Goal: Information Seeking & Learning: Learn about a topic

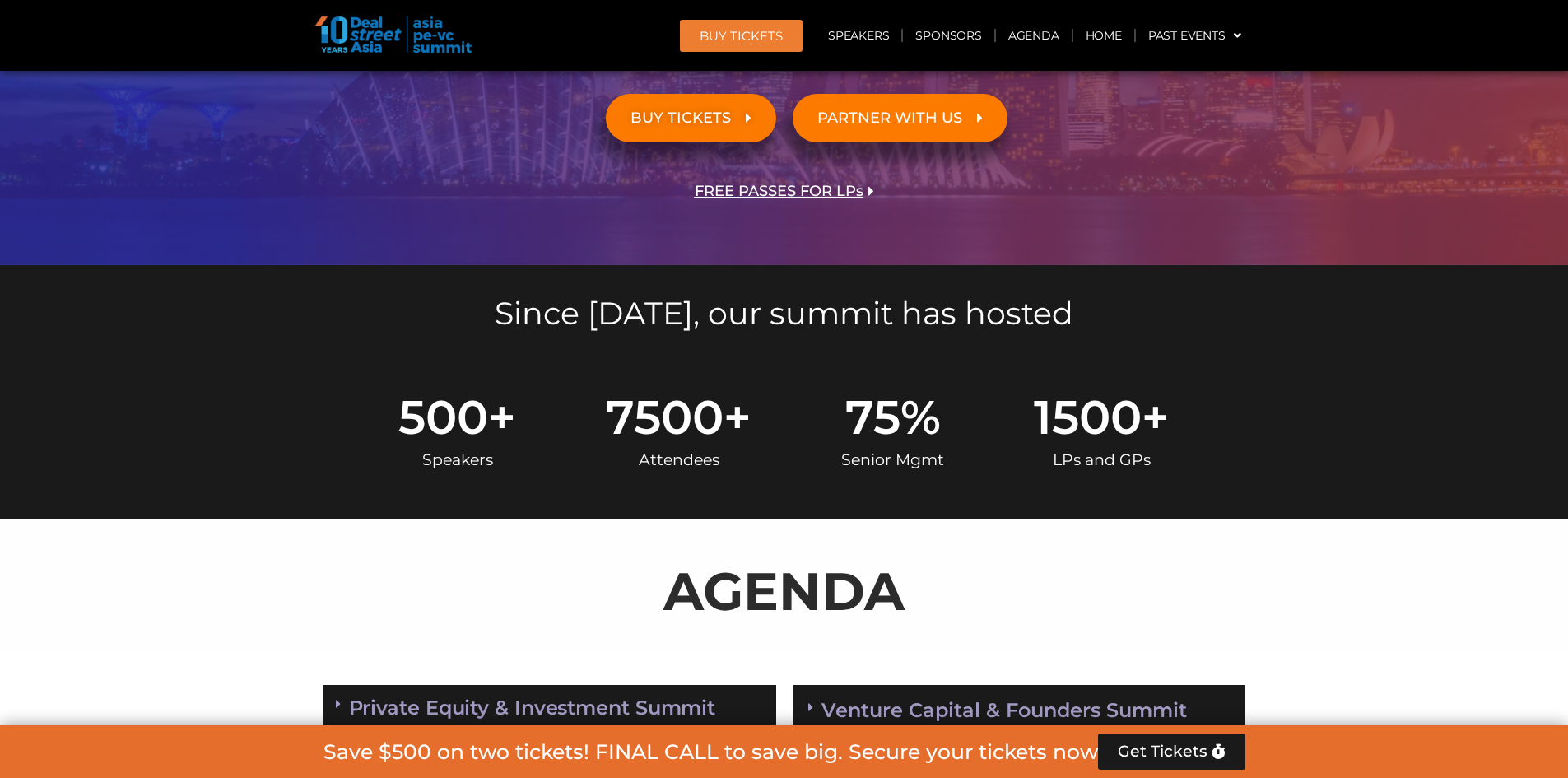
scroll to position [906, 0]
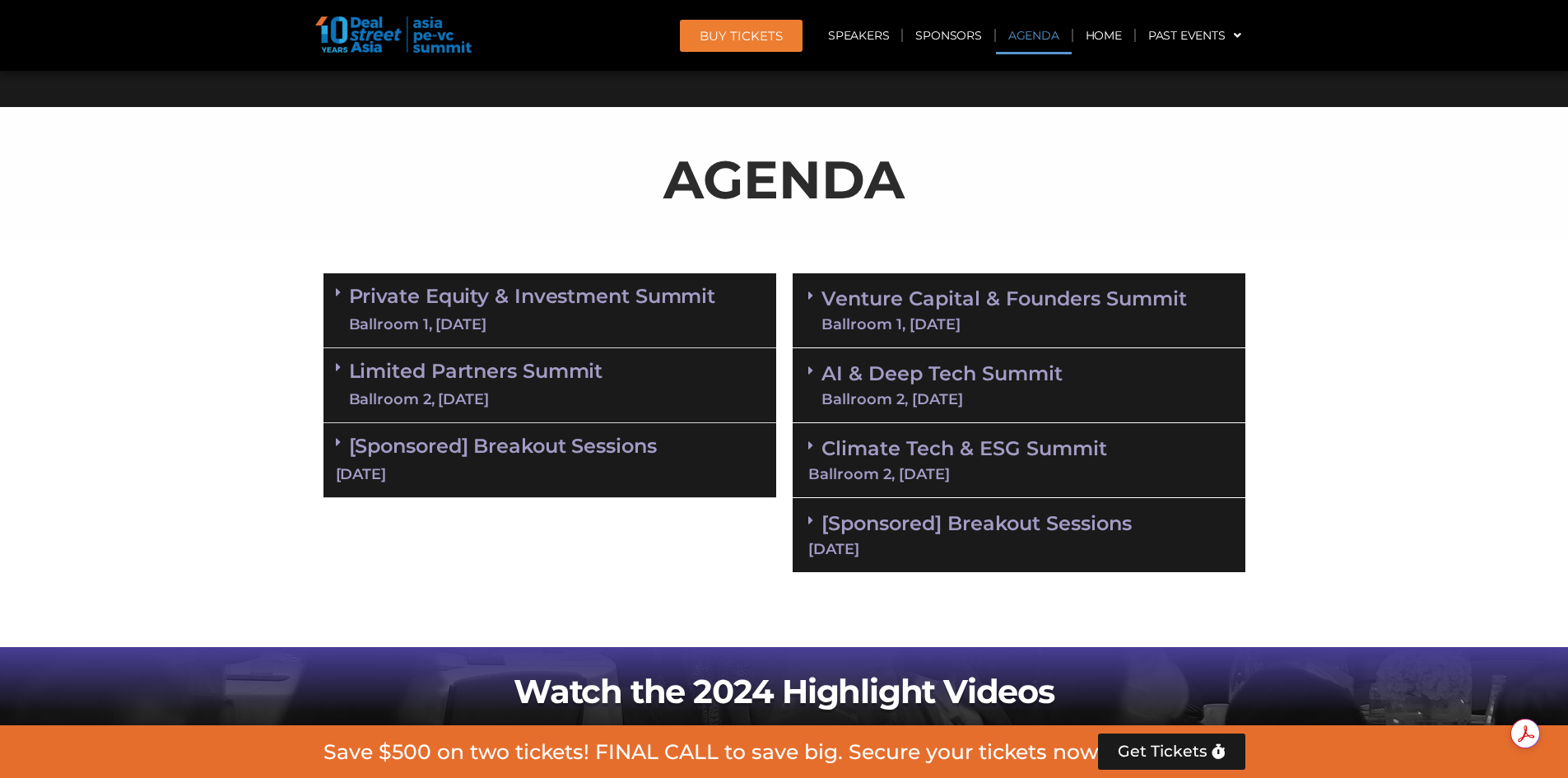
click at [400, 301] on link "Private Equity & Investment Summit Ballroom 1, [DATE]" at bounding box center [532, 311] width 367 height 49
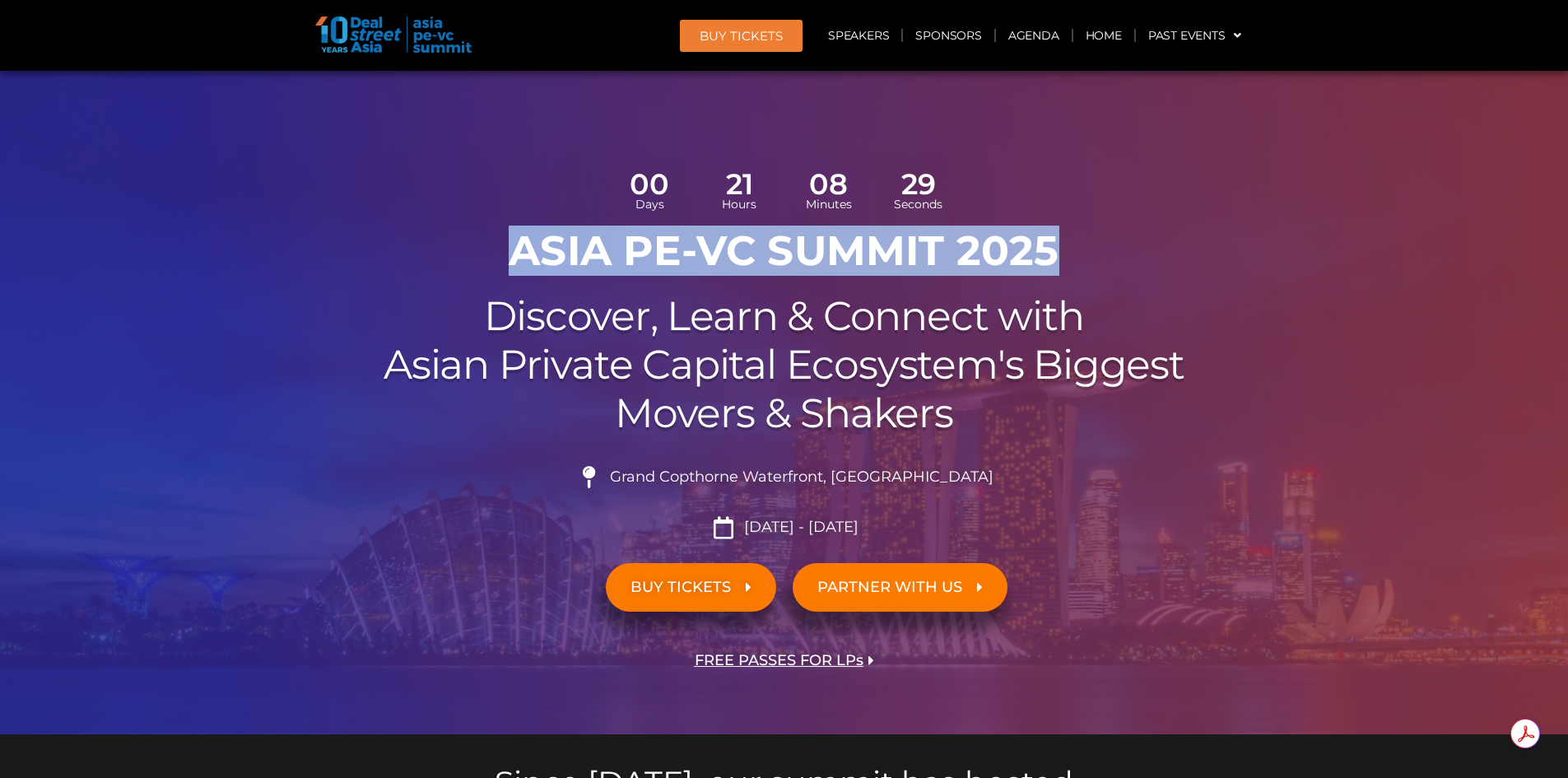
scroll to position [0, 0]
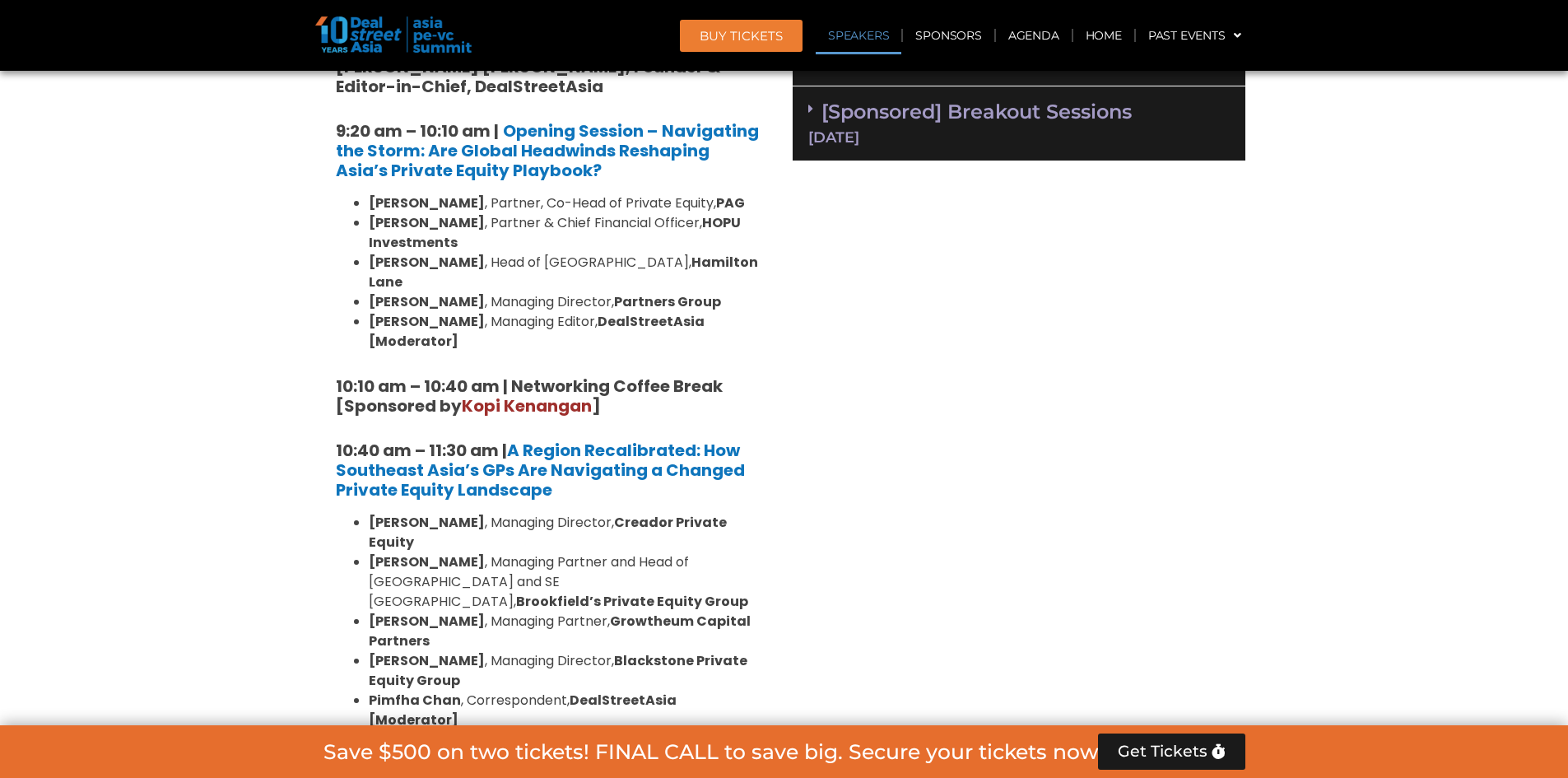
click at [853, 22] on link "Speakers" at bounding box center [859, 36] width 86 height 38
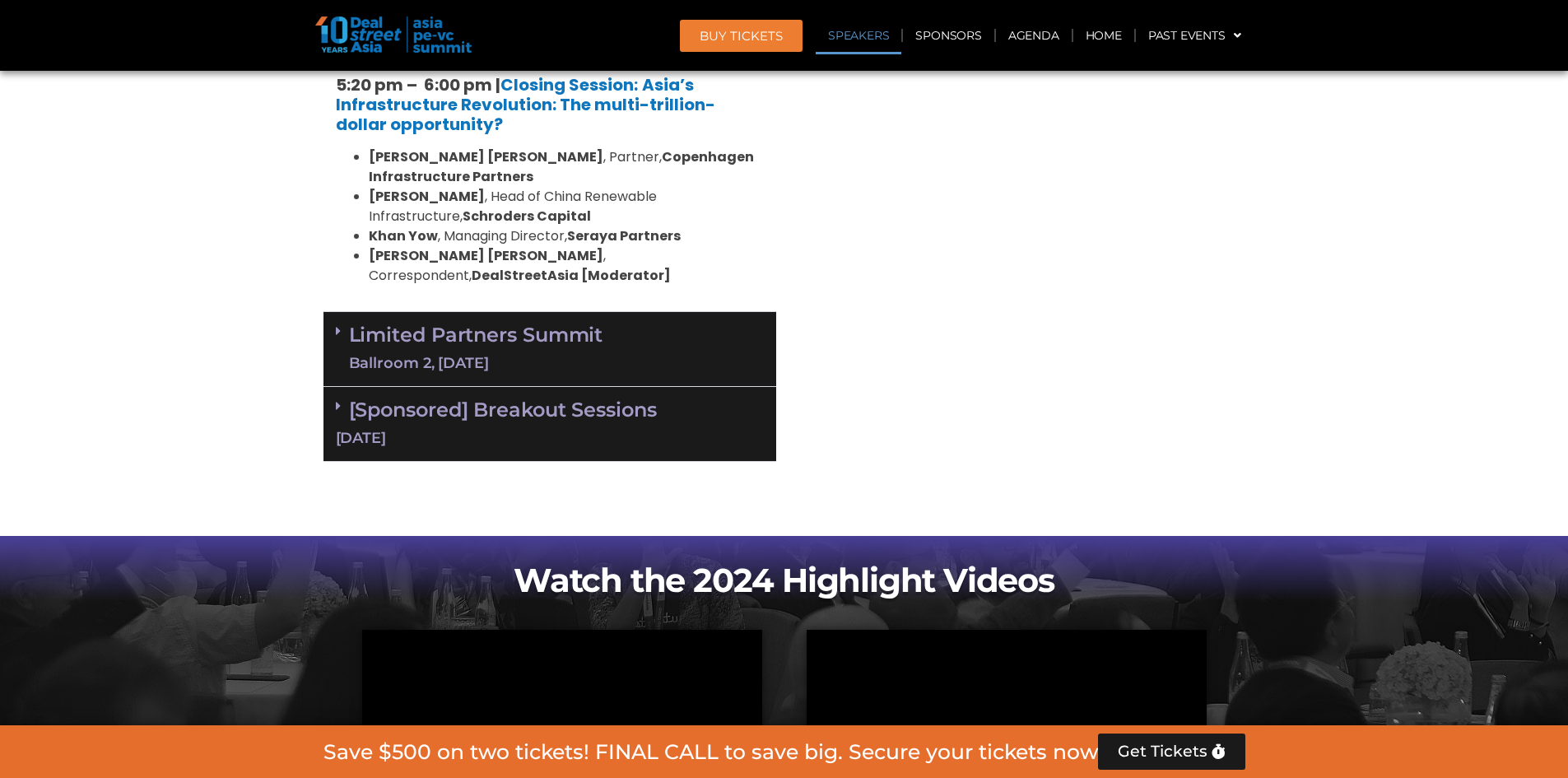
scroll to position [4146, 0]
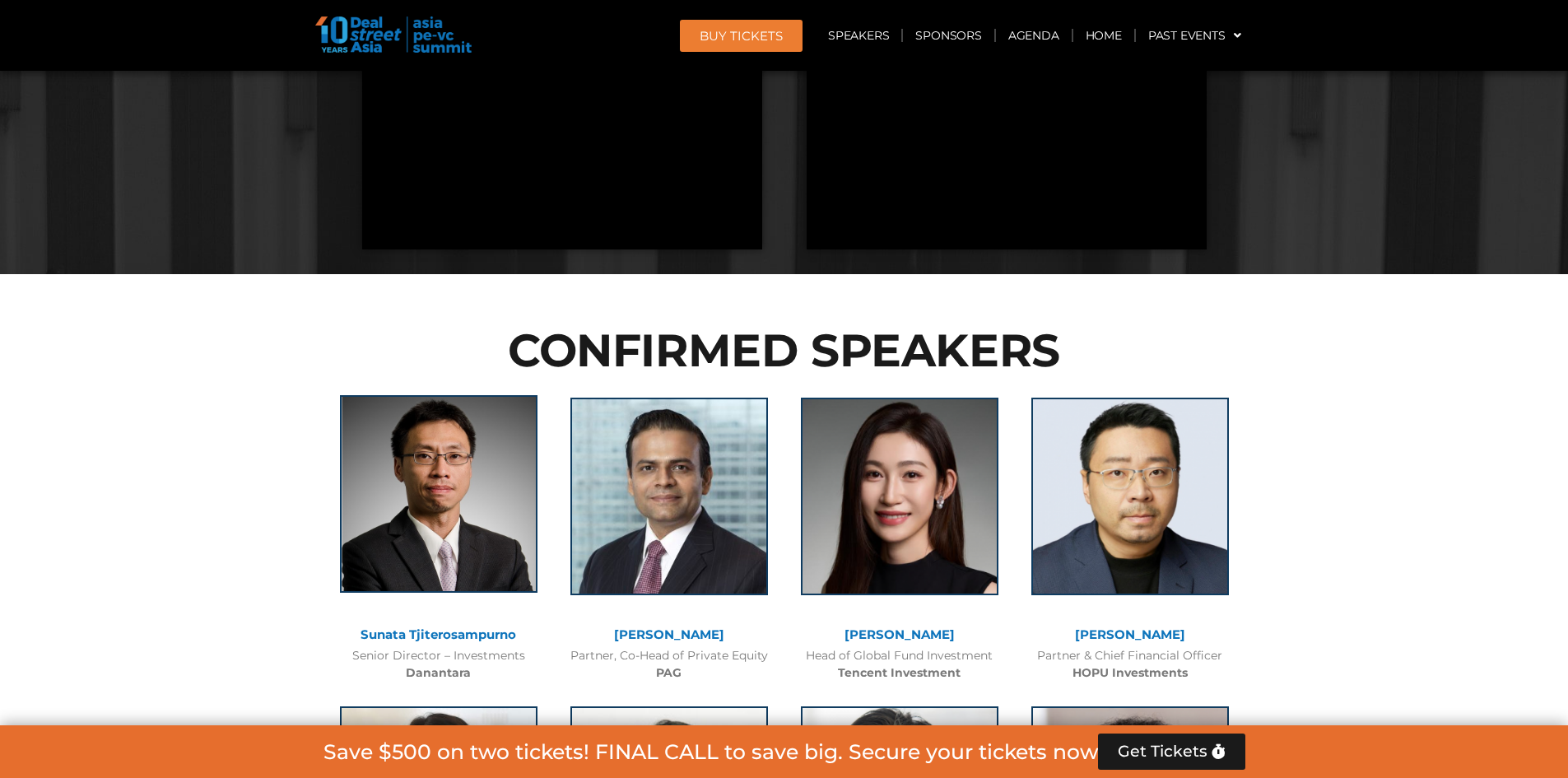
click at [438, 395] on img at bounding box center [438, 494] width 198 height 198
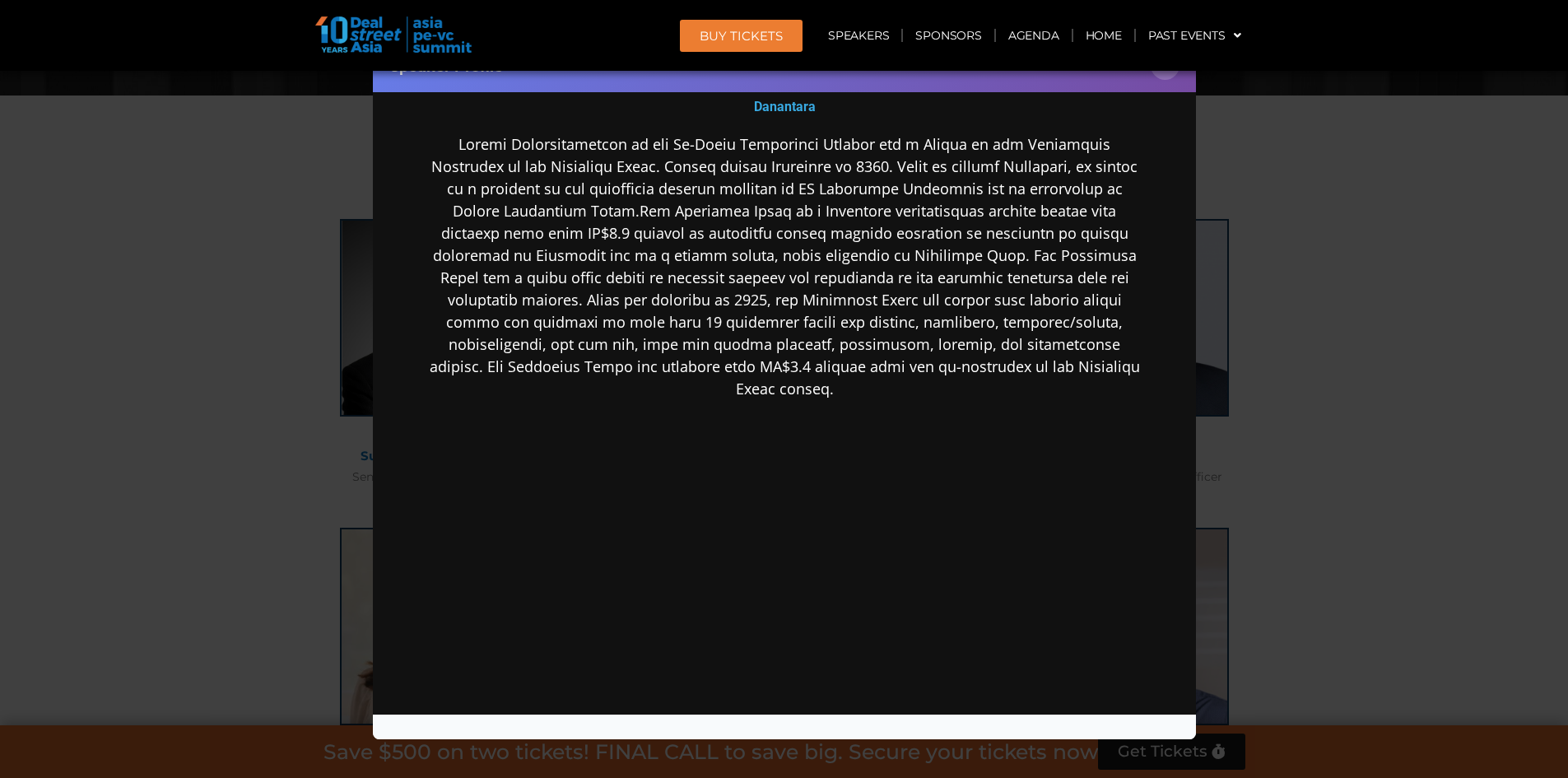
scroll to position [4476, 0]
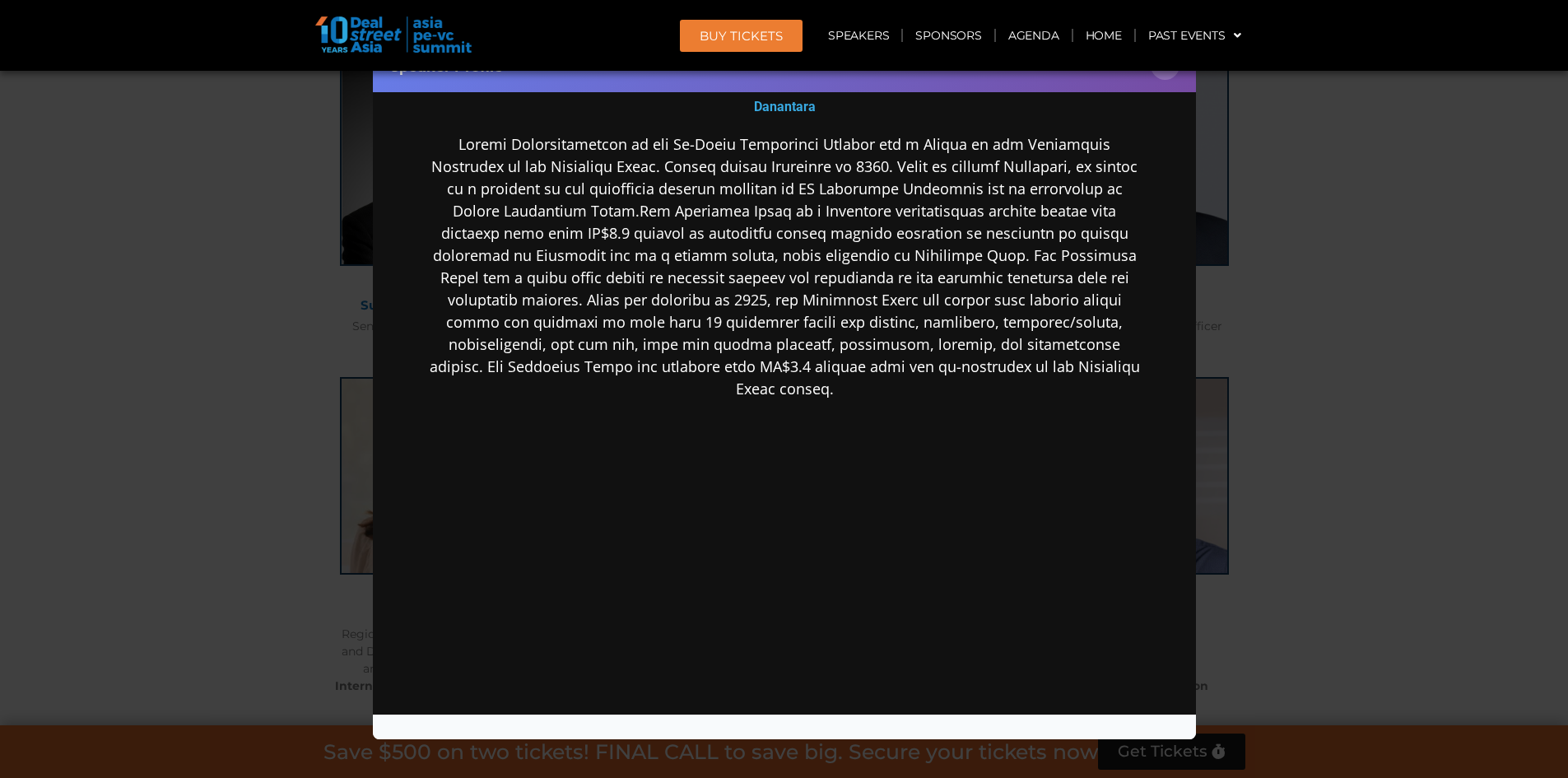
click at [258, 407] on div "Speaker Profile ×" at bounding box center [784, 389] width 1568 height 778
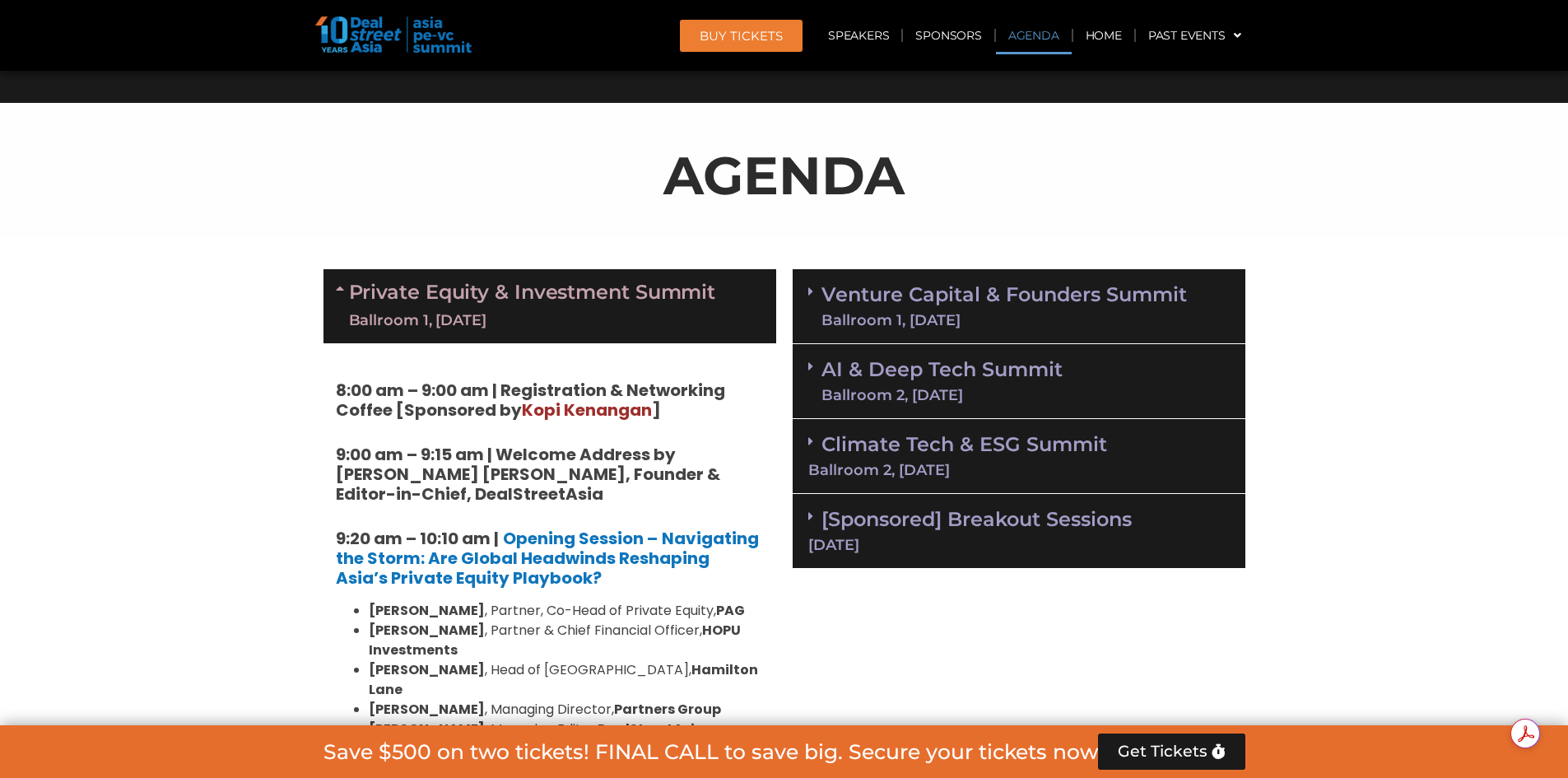
scroll to position [1017, 0]
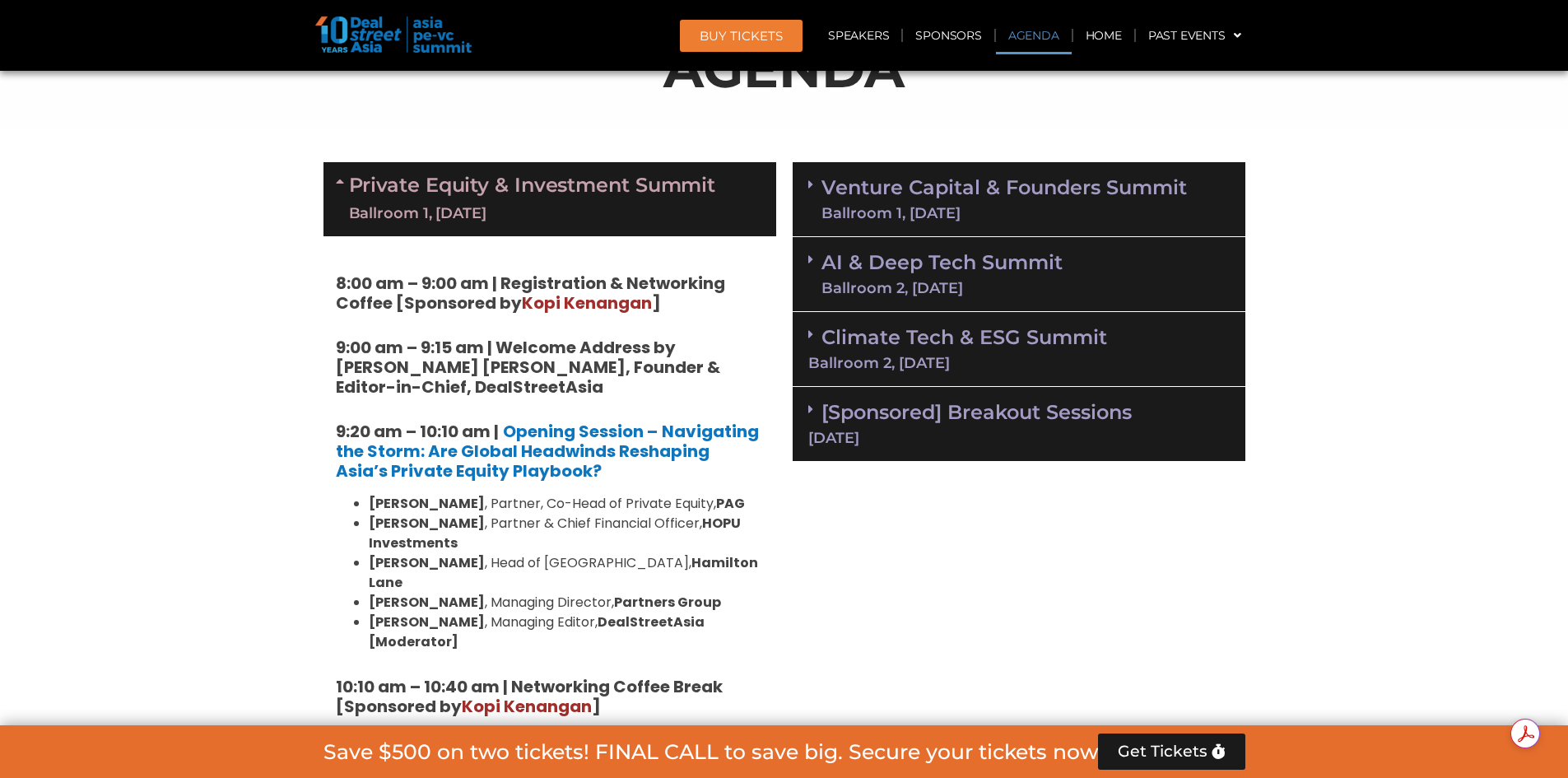
click at [693, 176] on link "Private Equity & Investment Summit Ballroom 1, [DATE]" at bounding box center [532, 200] width 367 height 49
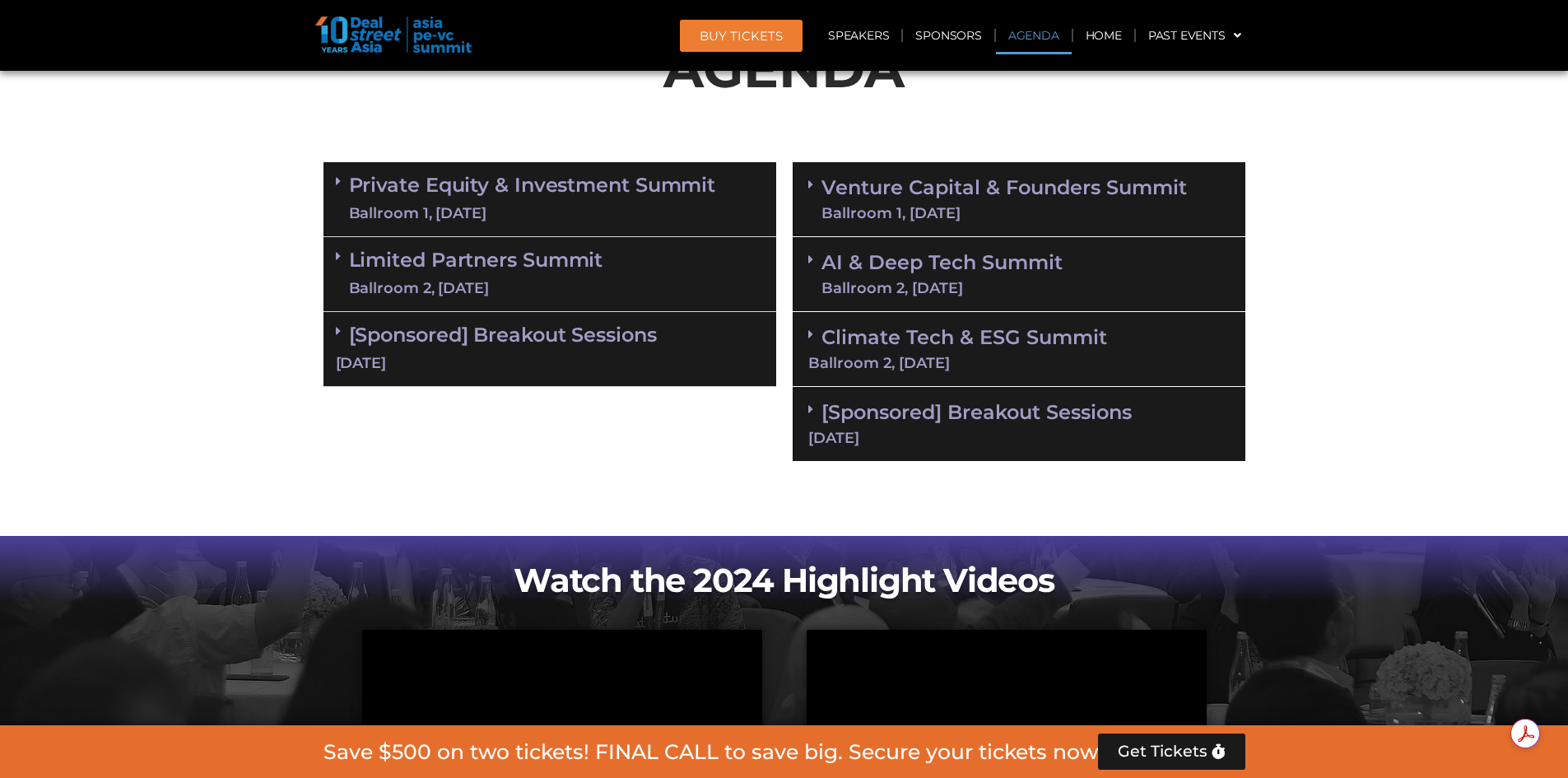
click at [481, 353] on div "[DATE]" at bounding box center [550, 363] width 428 height 21
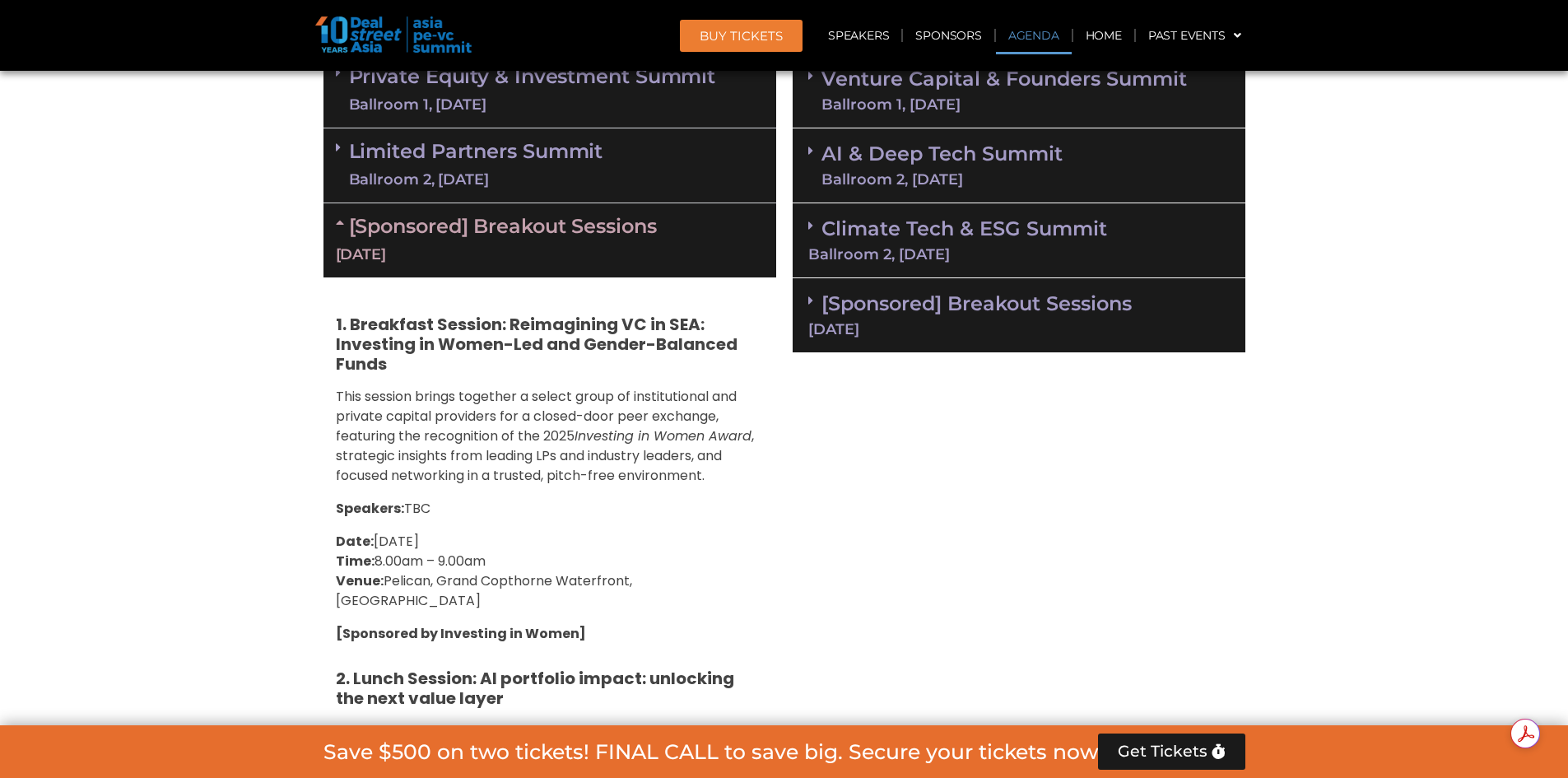
scroll to position [997, 0]
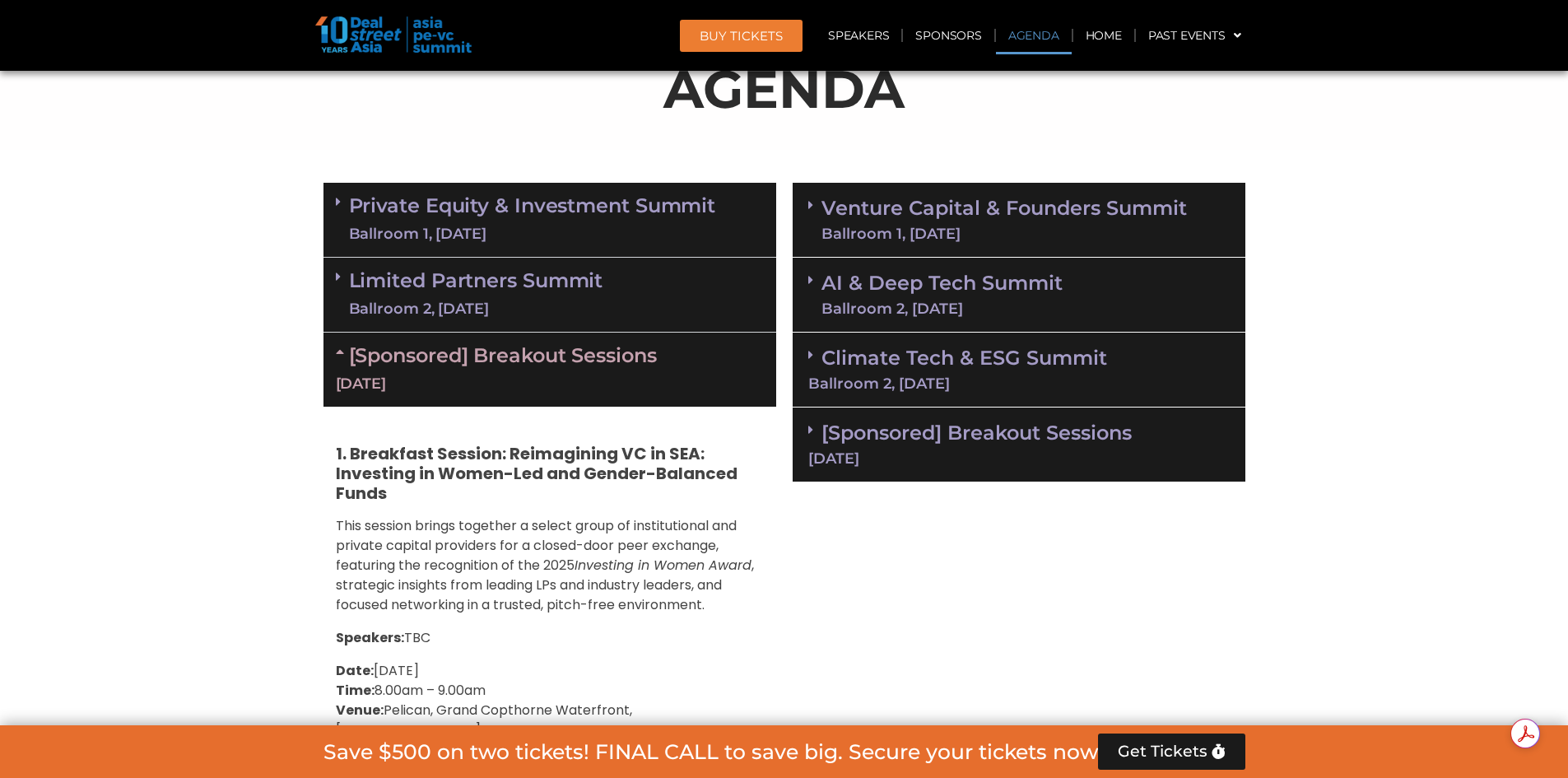
click at [500, 297] on link "Limited Partners [GEOGRAPHIC_DATA] 2, [DATE]" at bounding box center [475, 294] width 254 height 49
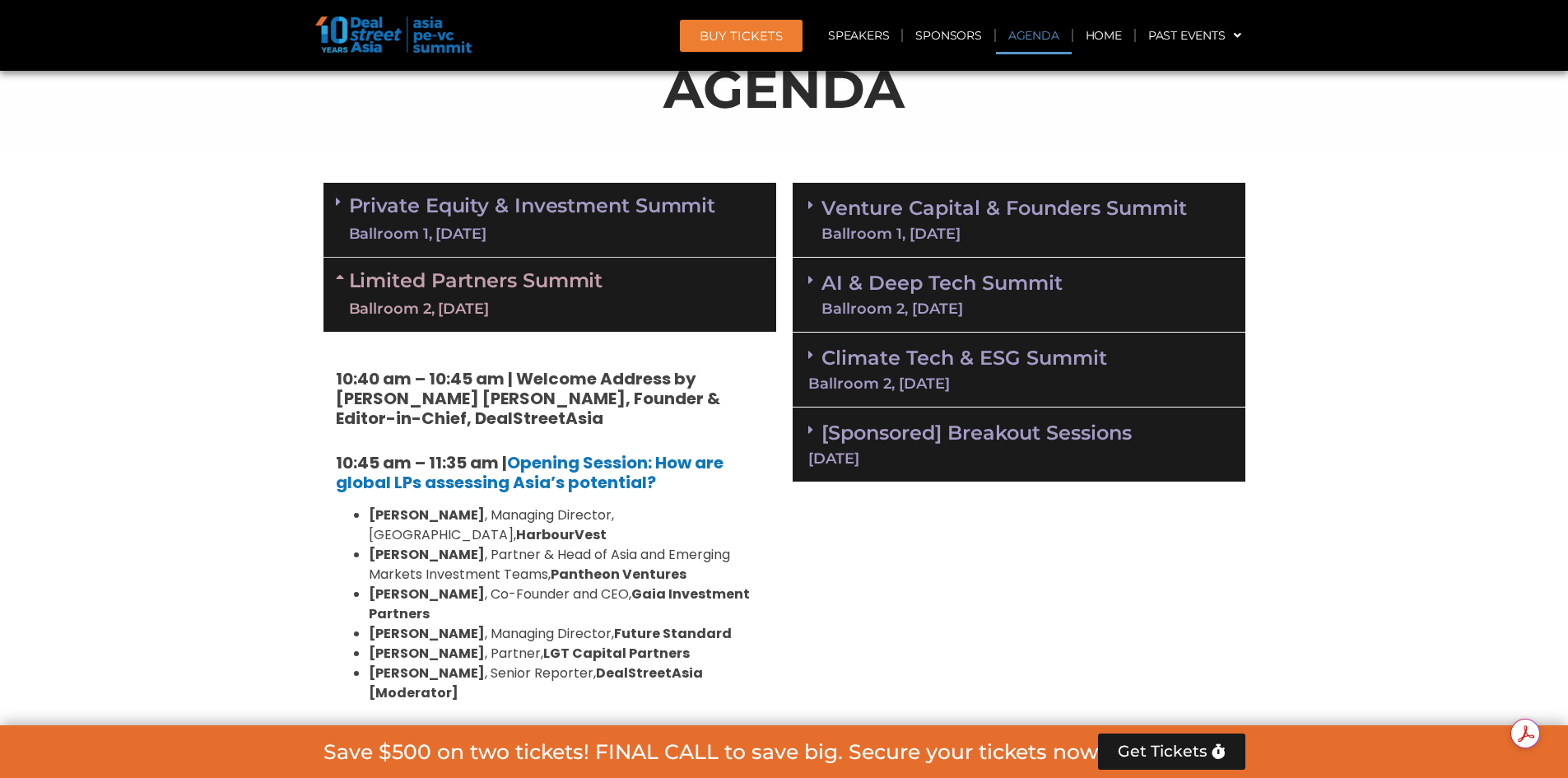
click at [547, 209] on link "Private Equity & Investment Summit Ballroom 1, [DATE]" at bounding box center [532, 220] width 367 height 49
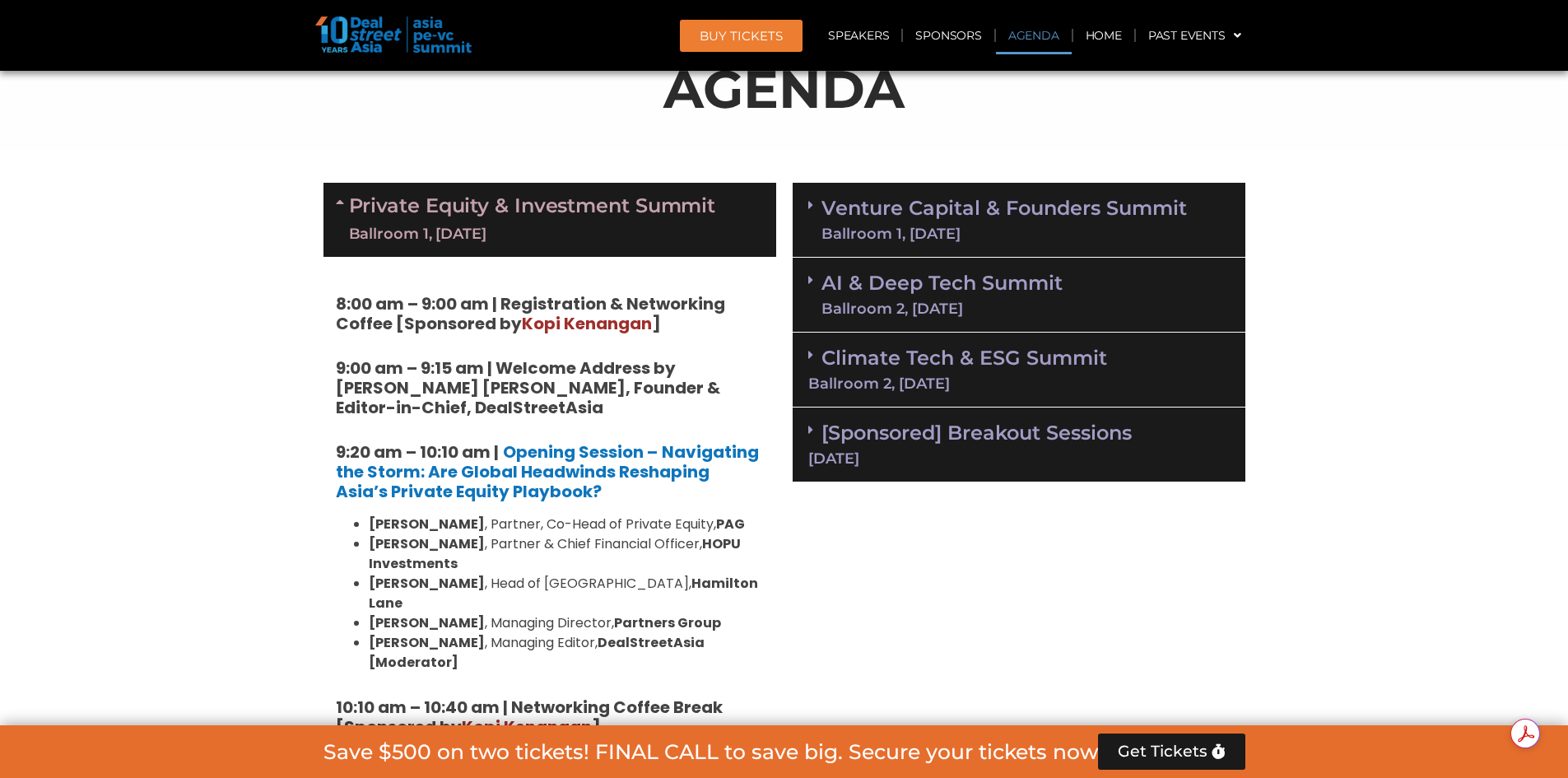
click at [998, 241] on div "Ballroom 1, [DATE]" at bounding box center [1003, 234] width 365 height 15
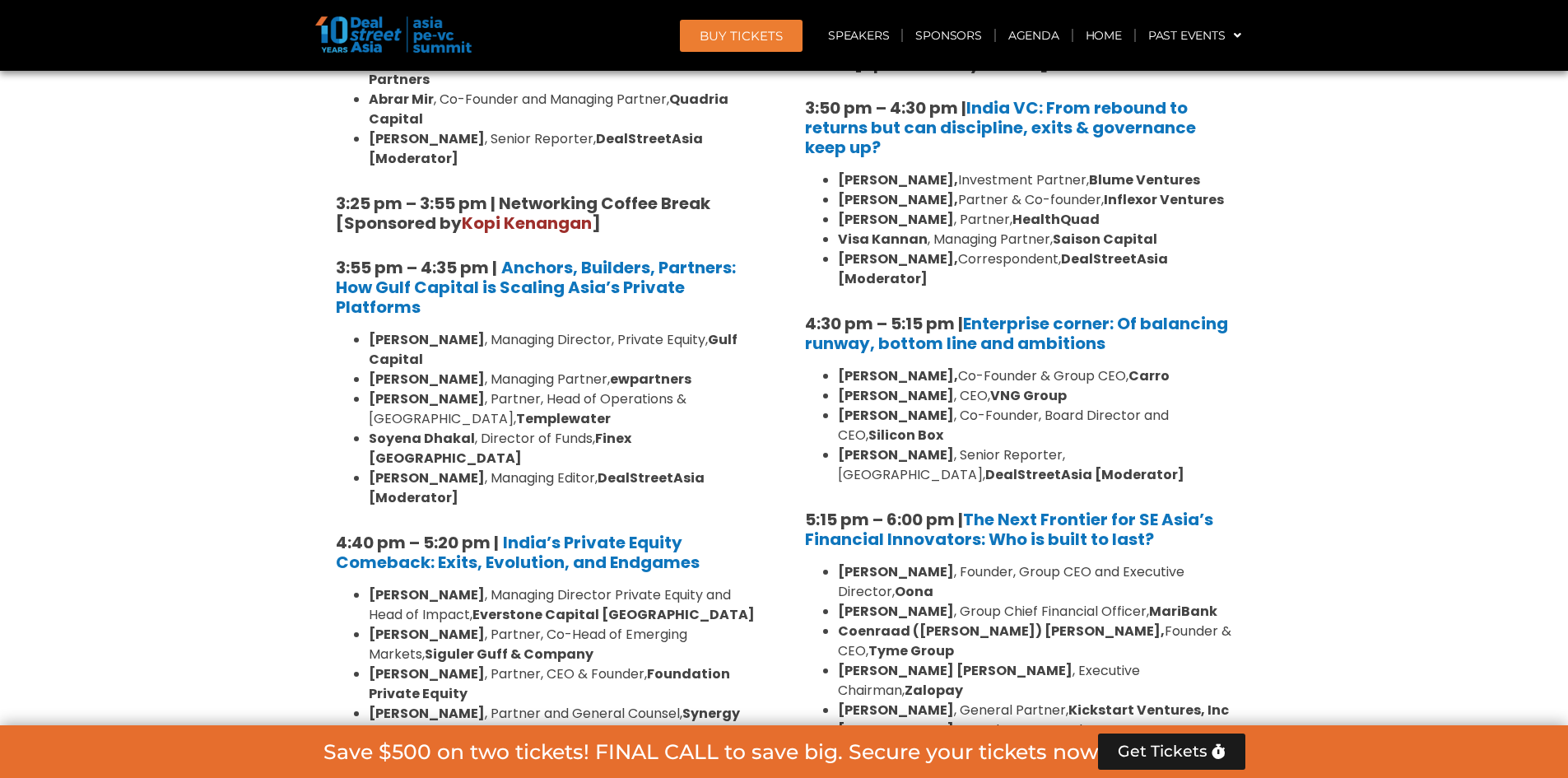
scroll to position [3138, 0]
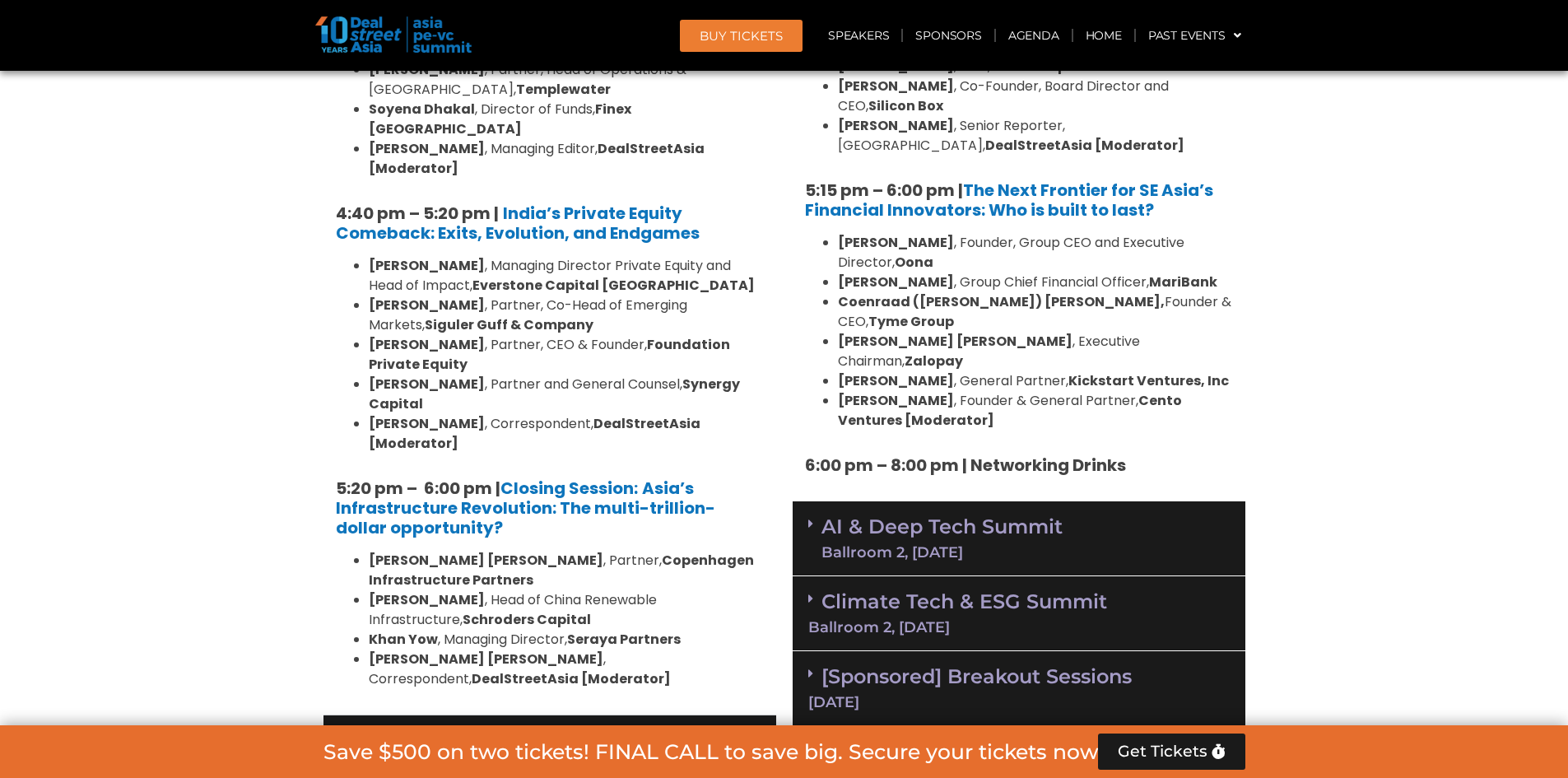
click at [943, 545] on div "Ballroom 2, [DATE]" at bounding box center [942, 552] width 241 height 15
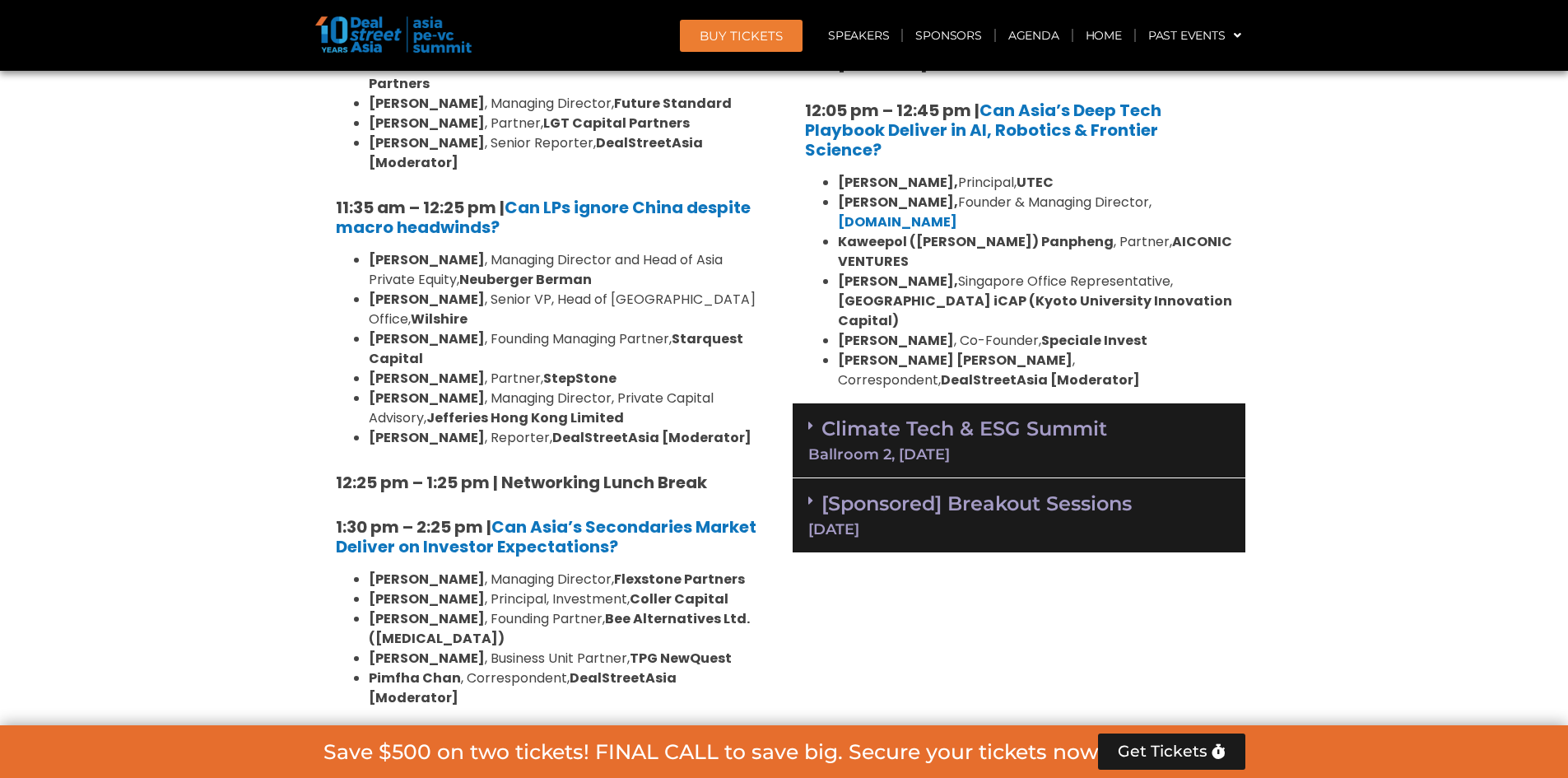
click at [957, 447] on div "Ballroom 2, [DATE]" at bounding box center [1019, 455] width 422 height 15
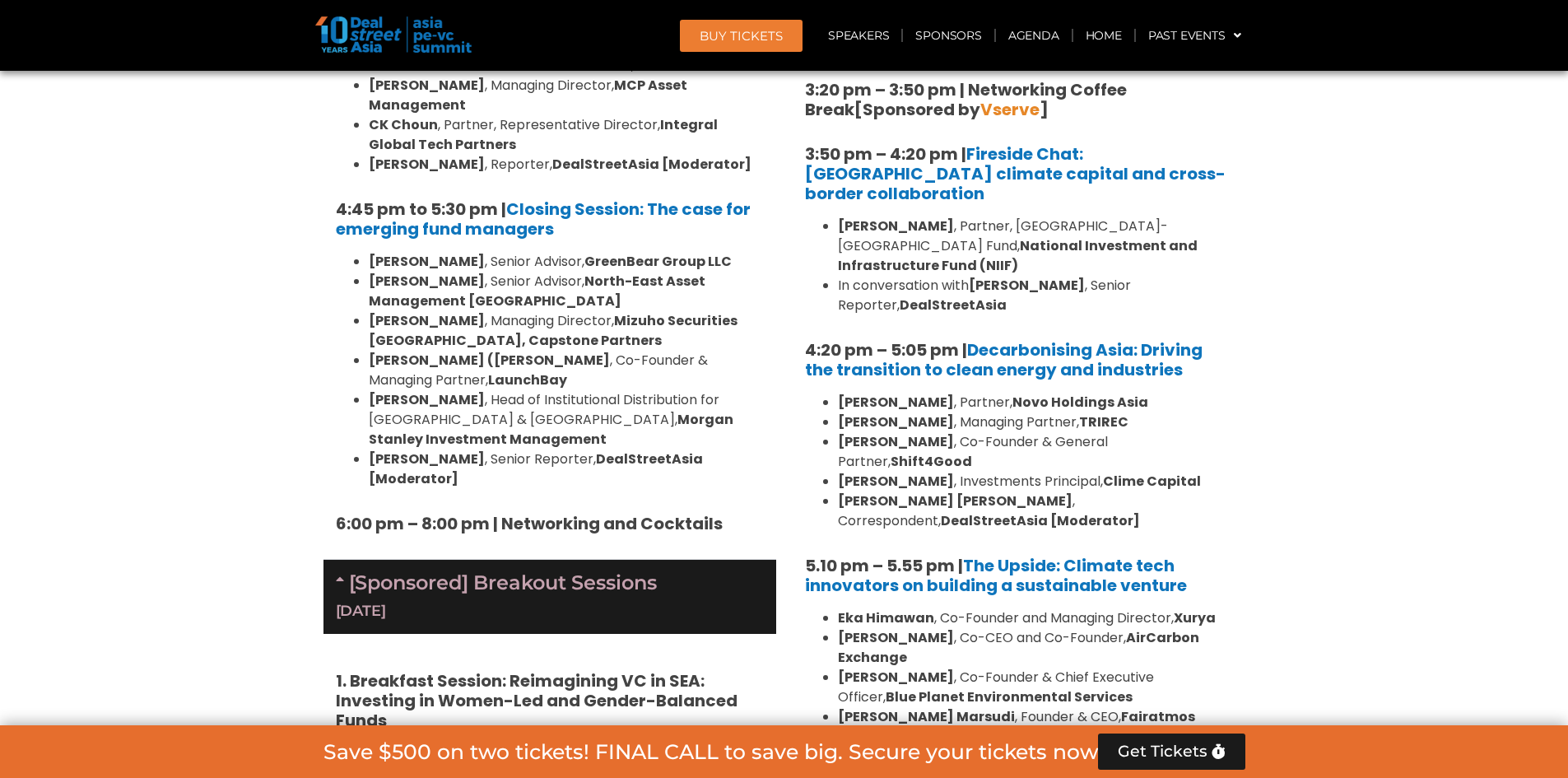
scroll to position [5443, 0]
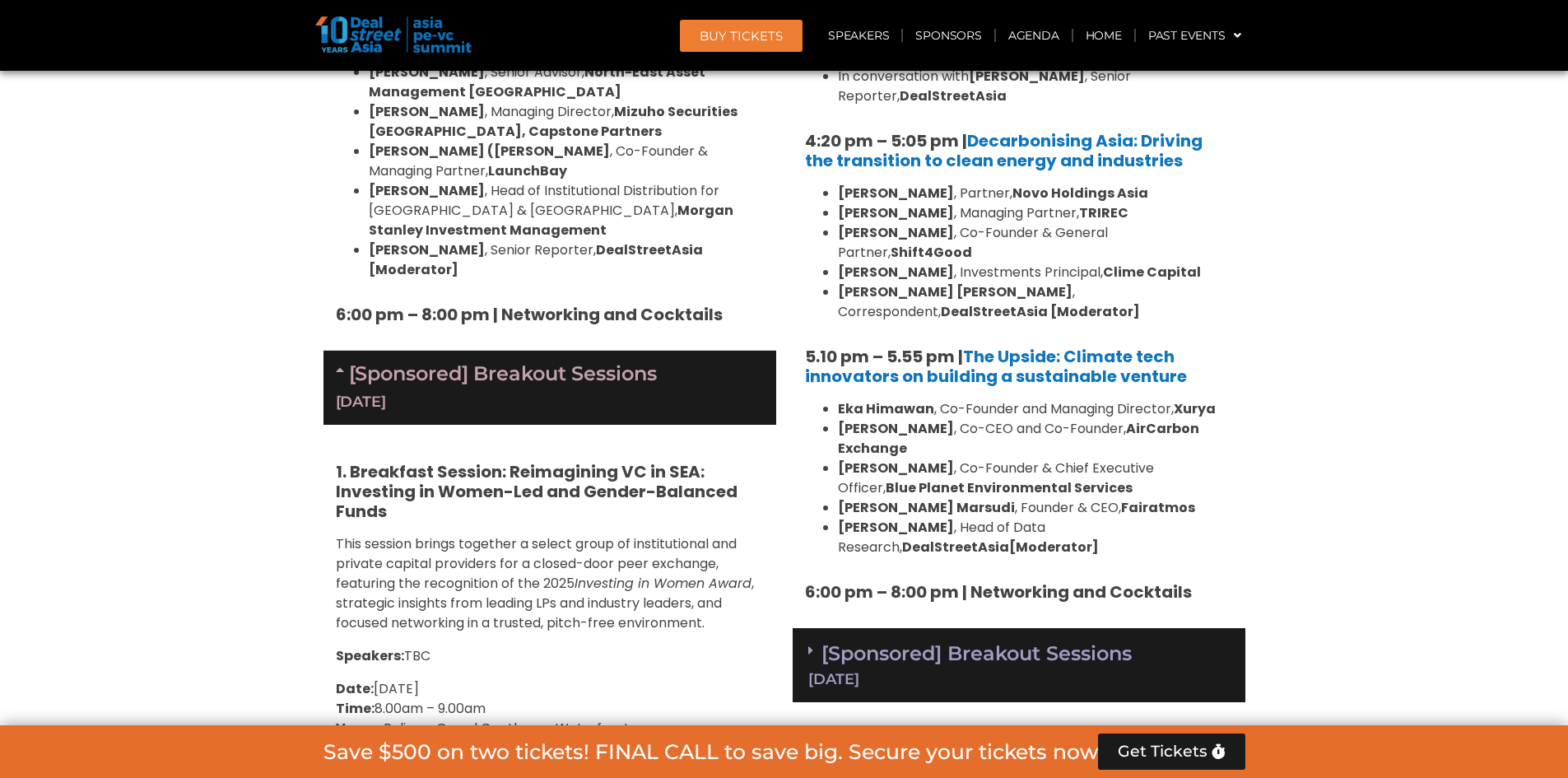
click at [930, 641] on link "[Sponsored] Breakout Sessions [DATE]" at bounding box center [1019, 664] width 422 height 46
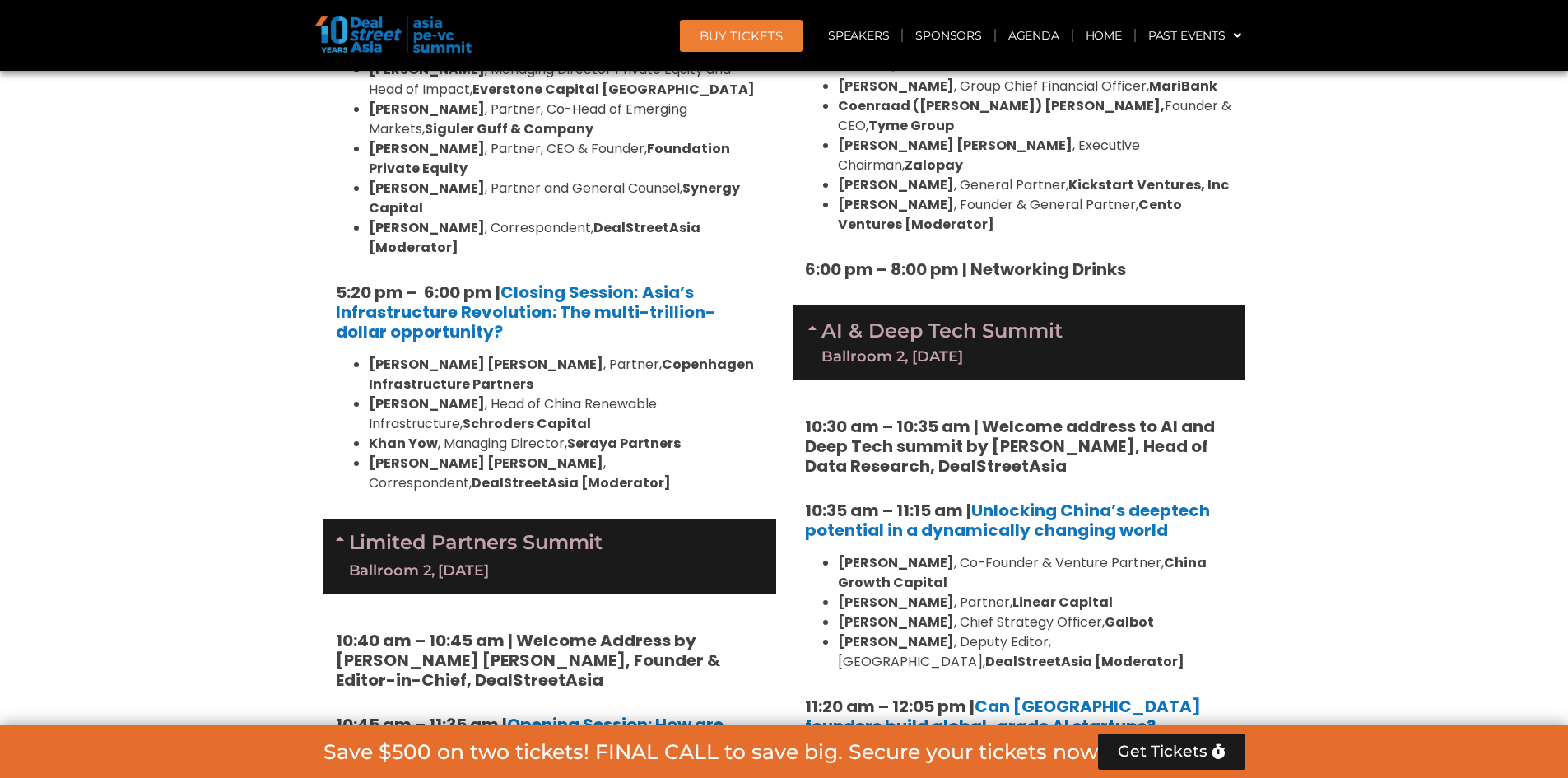
scroll to position [3306, 0]
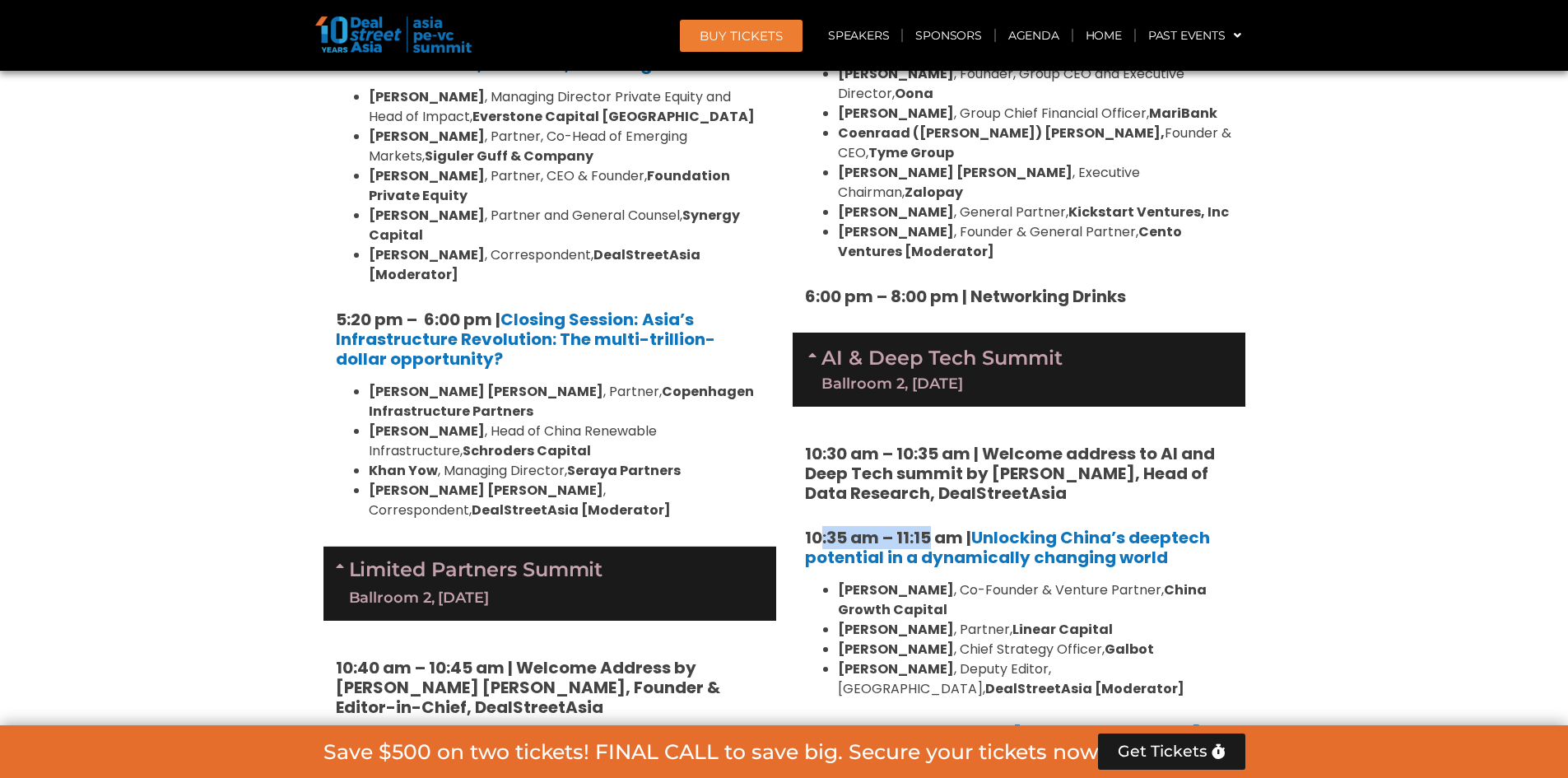
drag, startPoint x: 818, startPoint y: 407, endPoint x: 931, endPoint y: 405, distance: 113.0
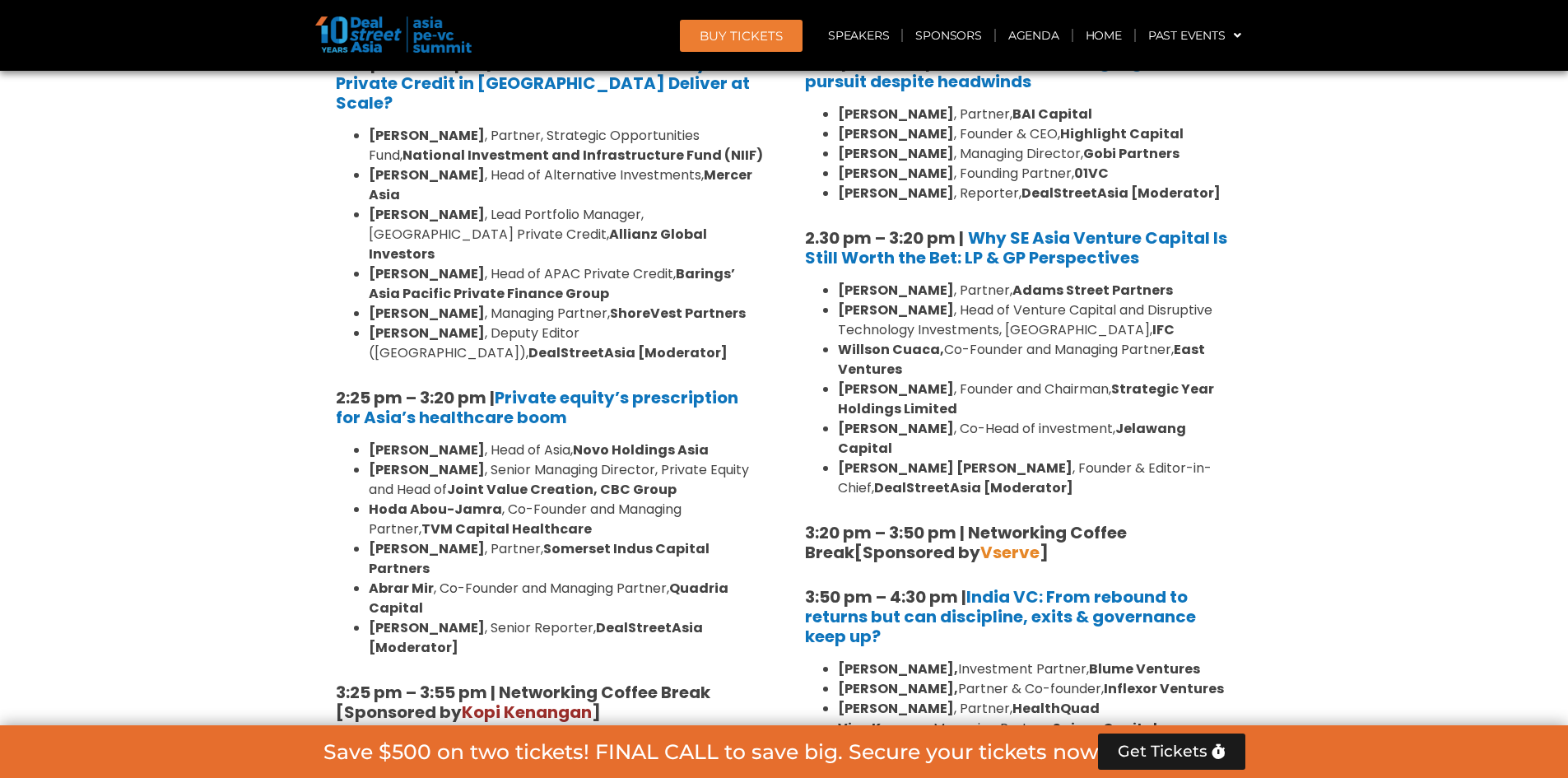
scroll to position [2756, 0]
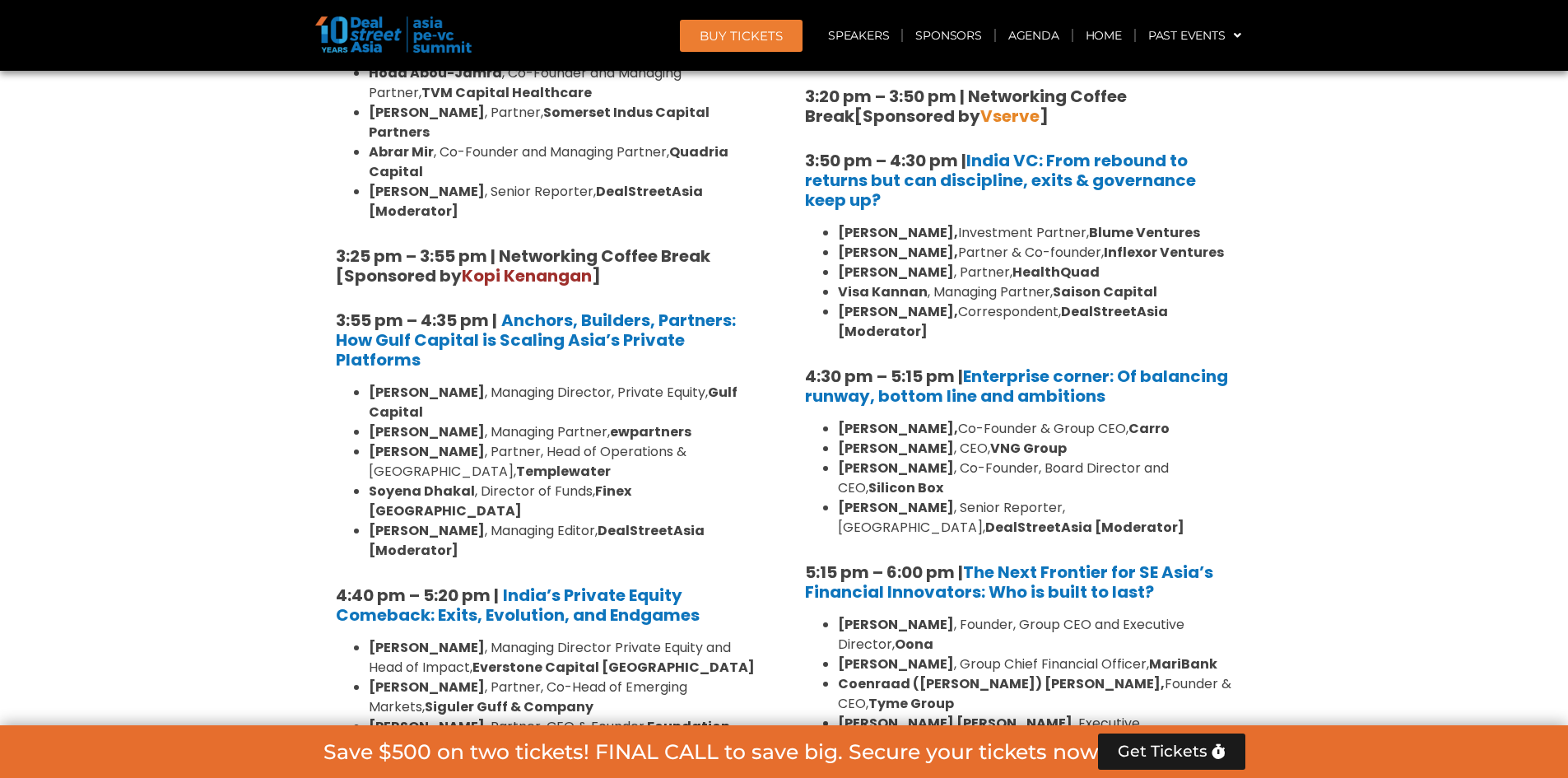
click at [1201, 150] on h5 "3:50 pm – 4:30 pm | [GEOGRAPHIC_DATA] VC: From rebound to returns but can disci…" at bounding box center [1019, 179] width 428 height 59
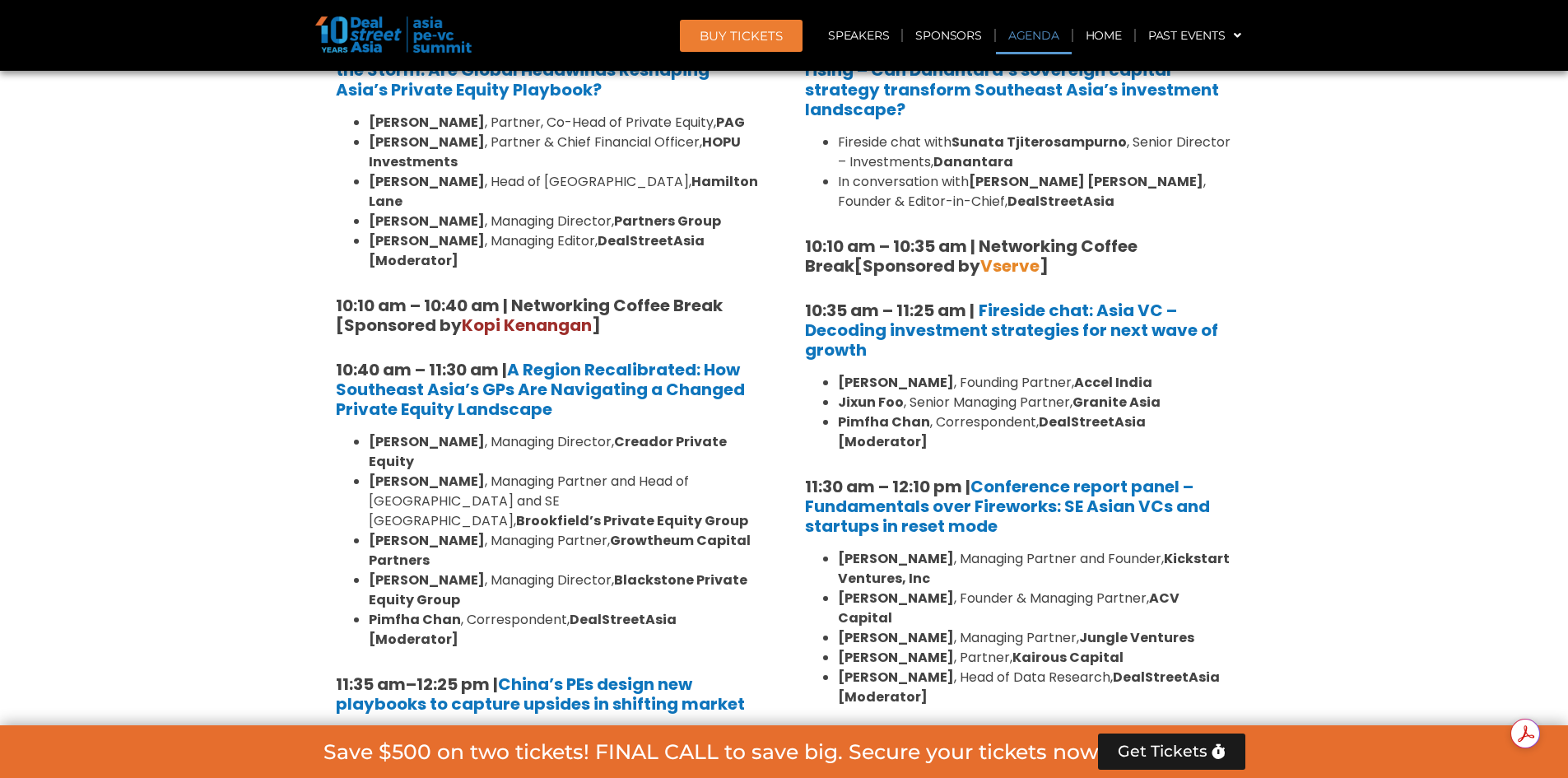
scroll to position [0, 0]
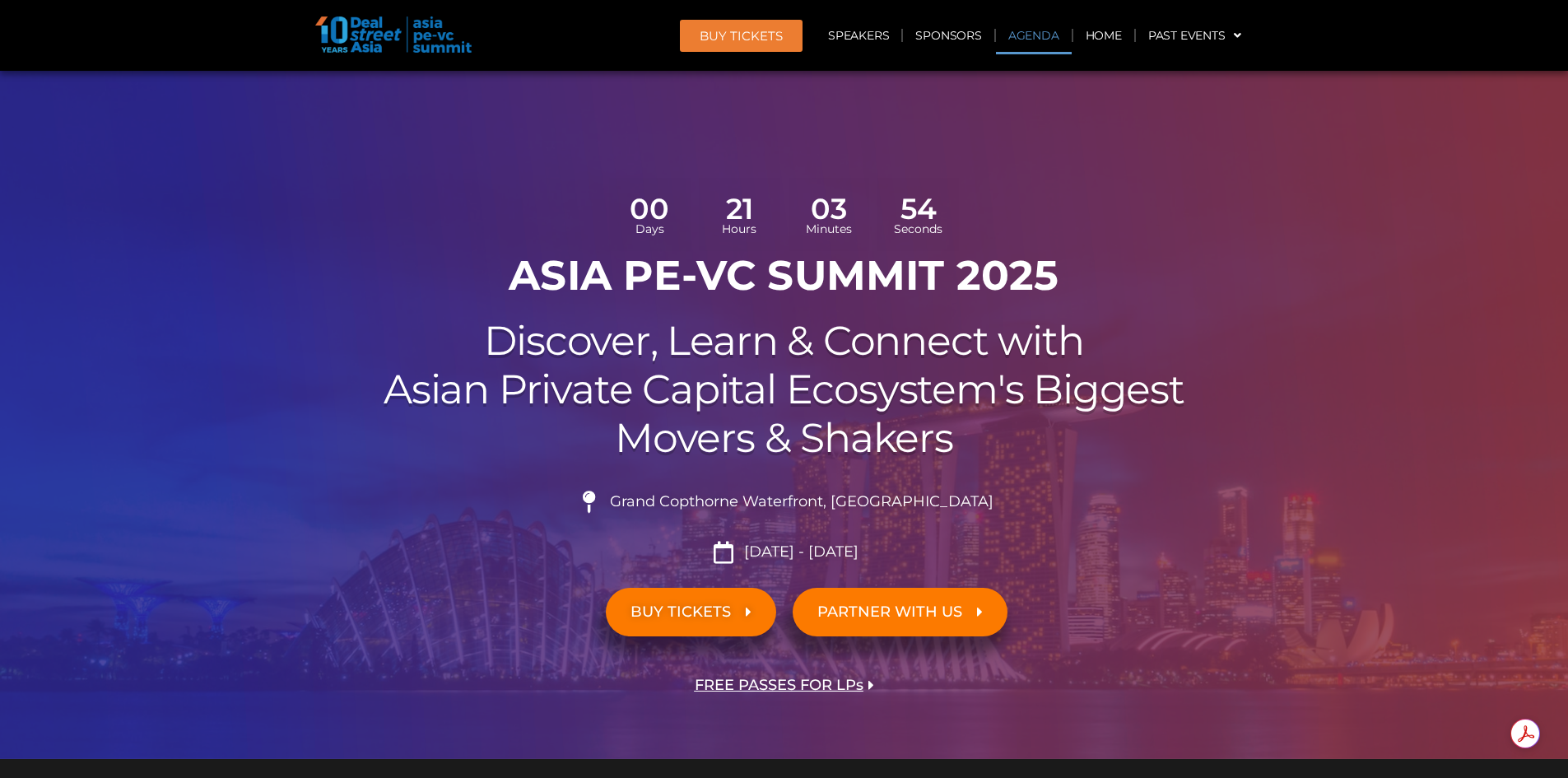
click at [1029, 38] on link "Agenda" at bounding box center [1033, 36] width 76 height 38
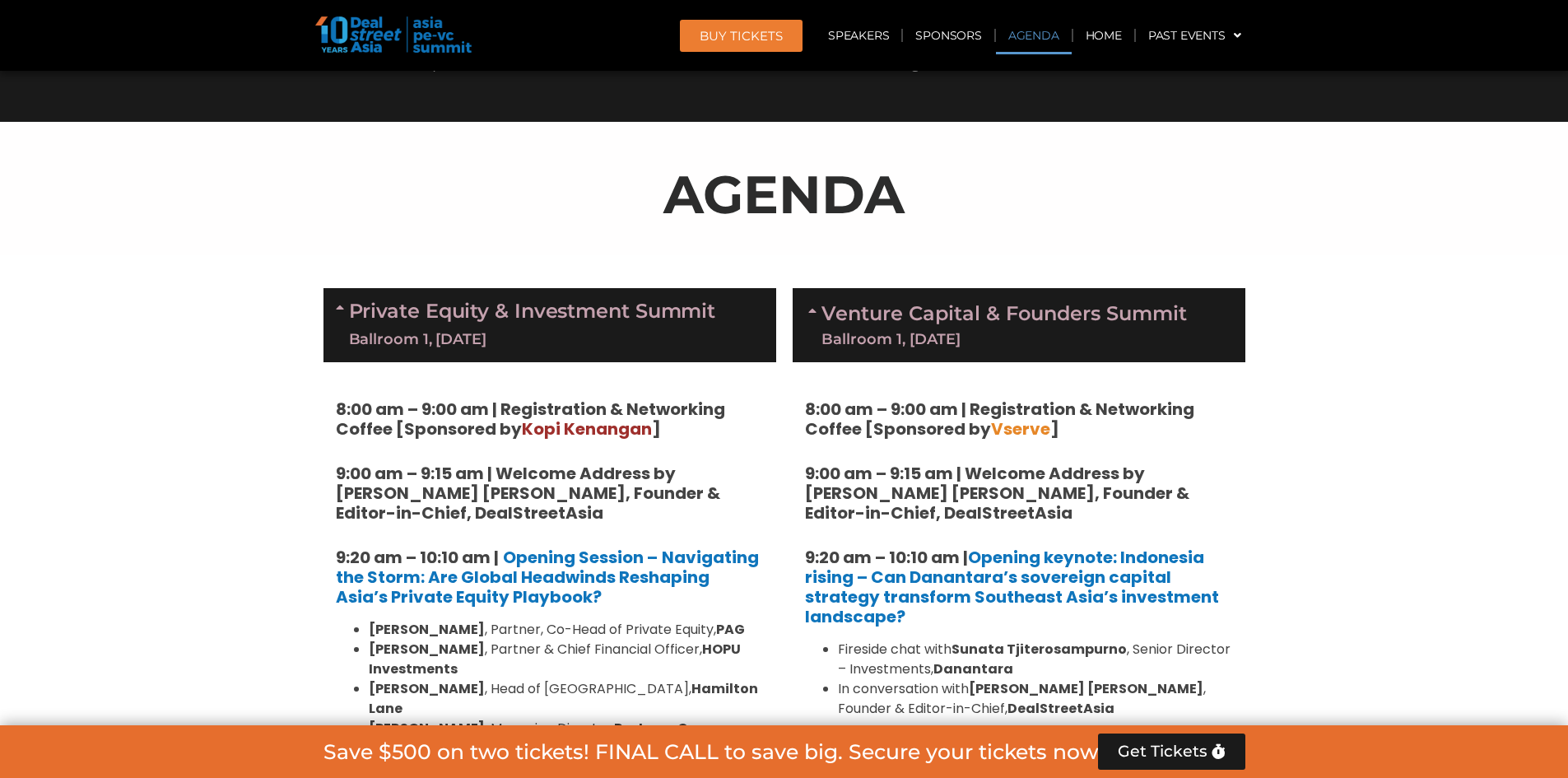
scroll to position [950, 0]
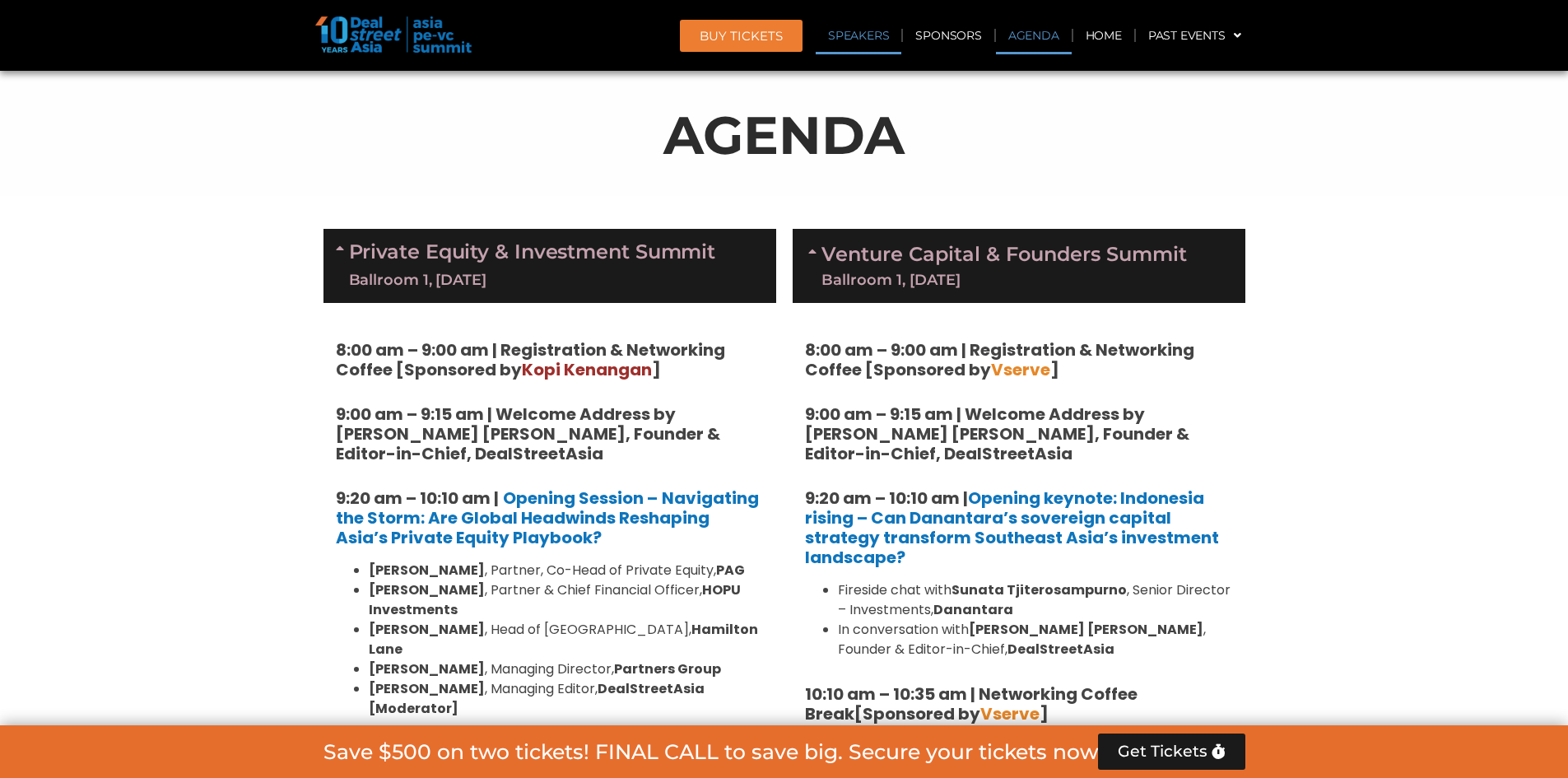
click at [878, 31] on link "Speakers" at bounding box center [859, 36] width 86 height 38
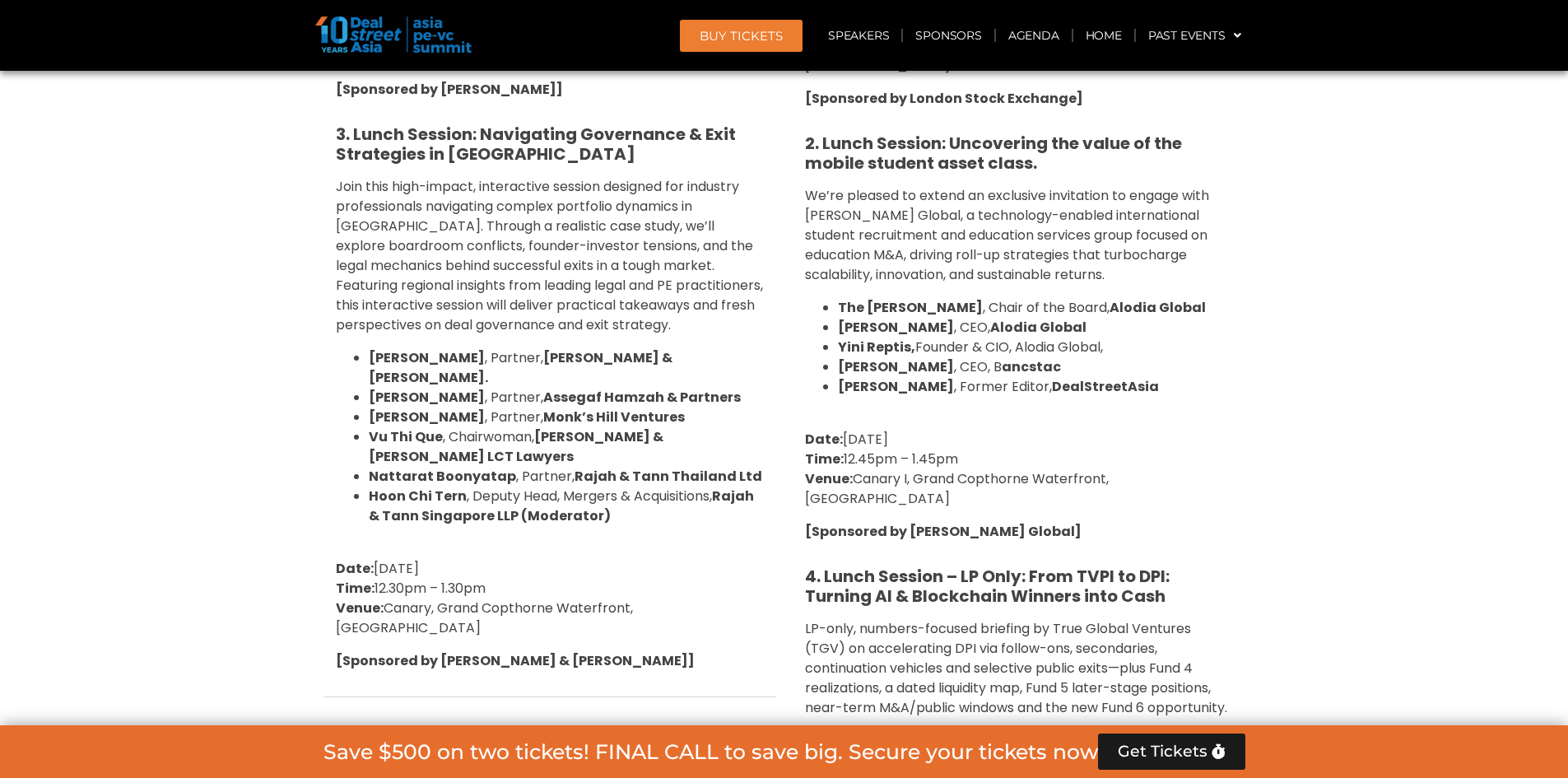
scroll to position [7667, 0]
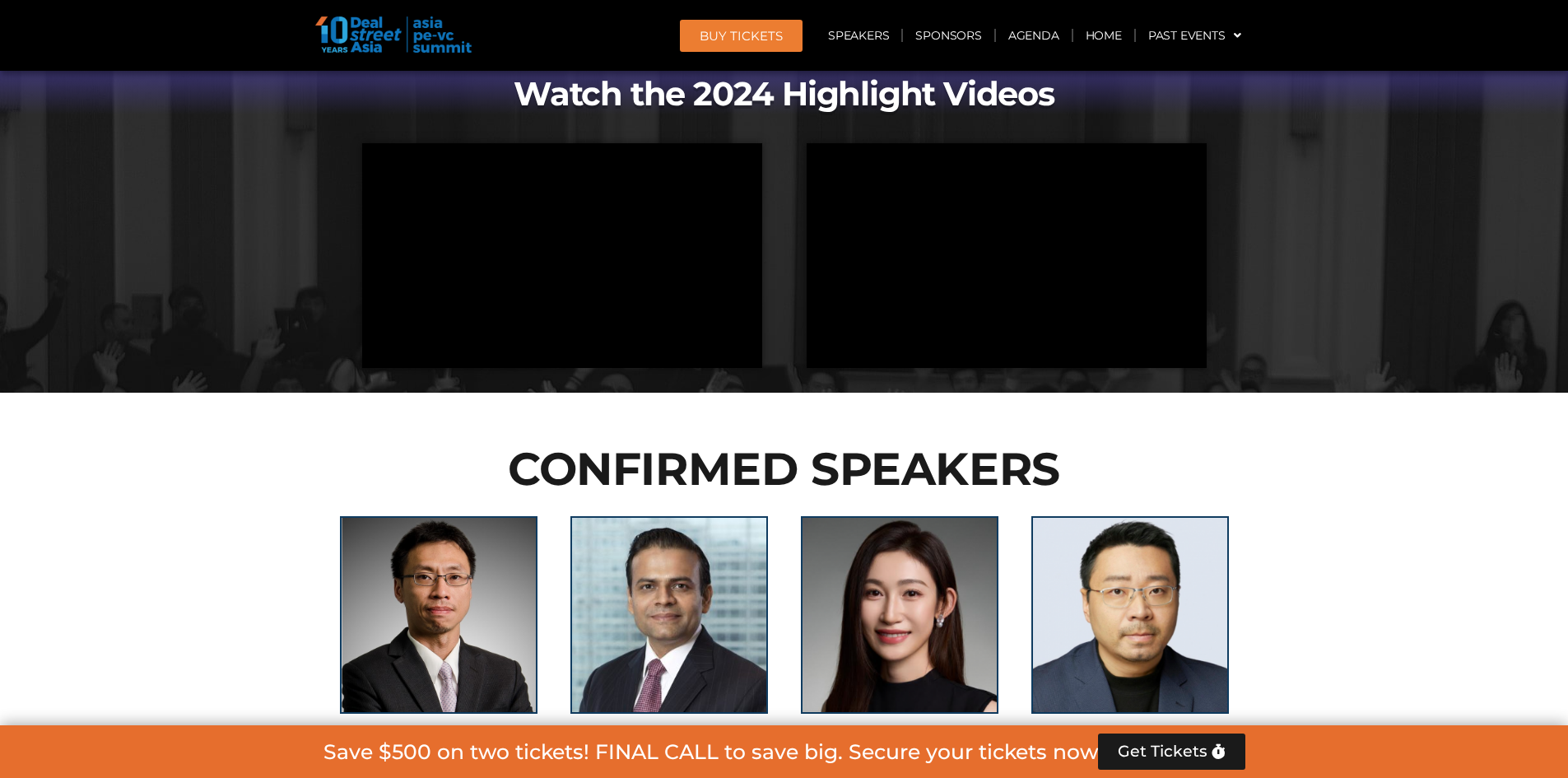
click at [373, 44] on img at bounding box center [393, 35] width 157 height 36
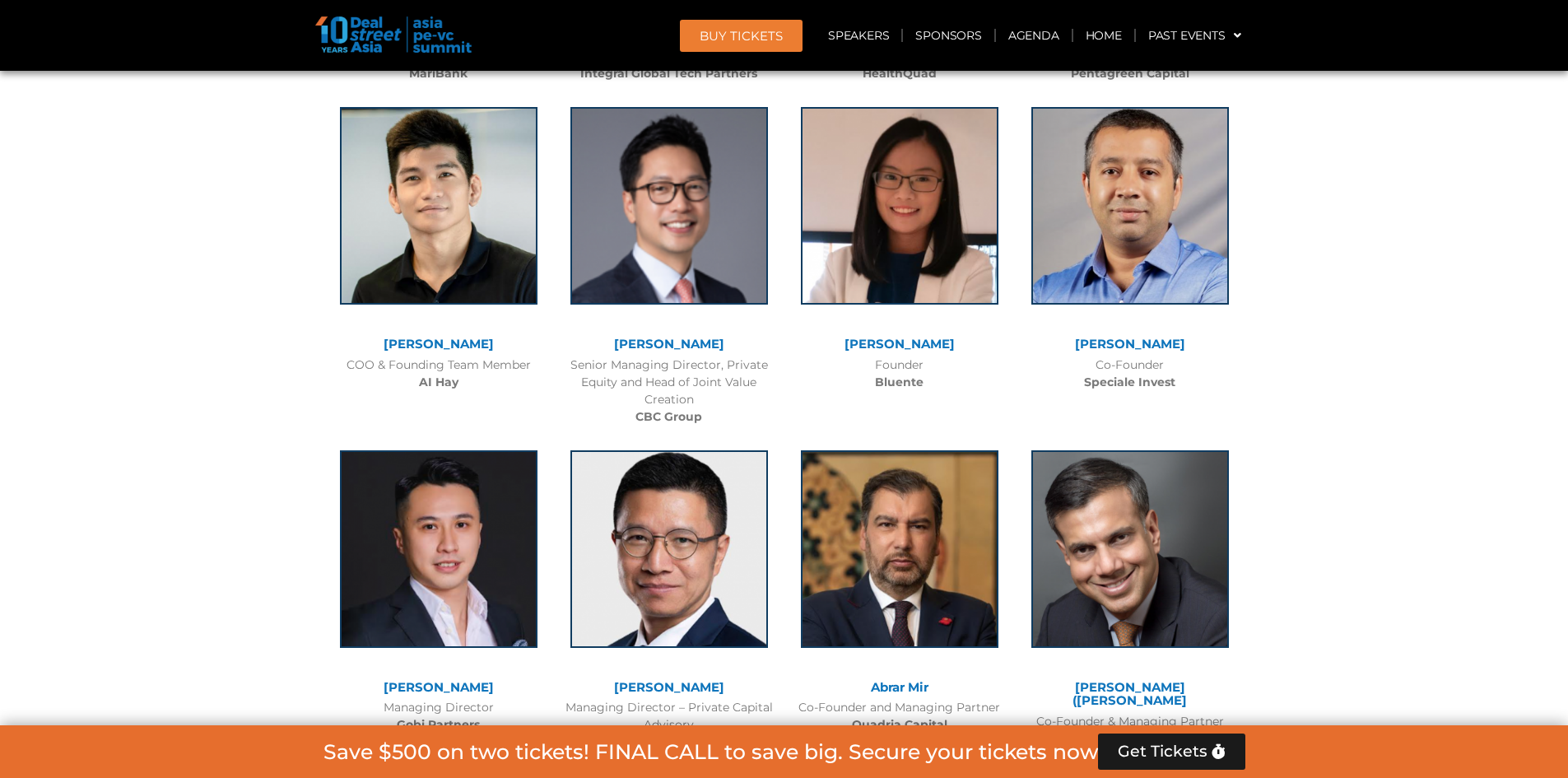
scroll to position [16257, 0]
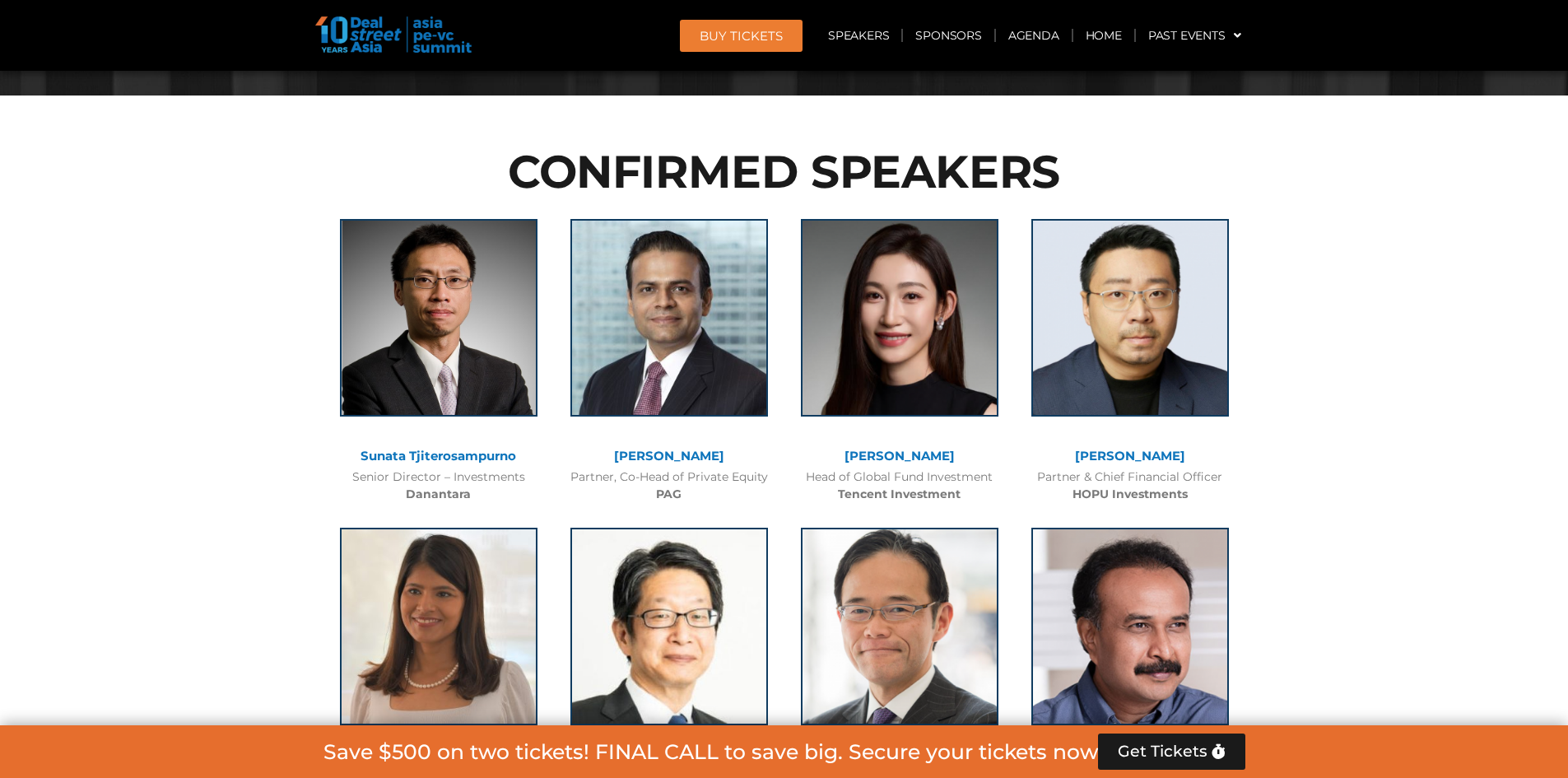
scroll to position [4535, 0]
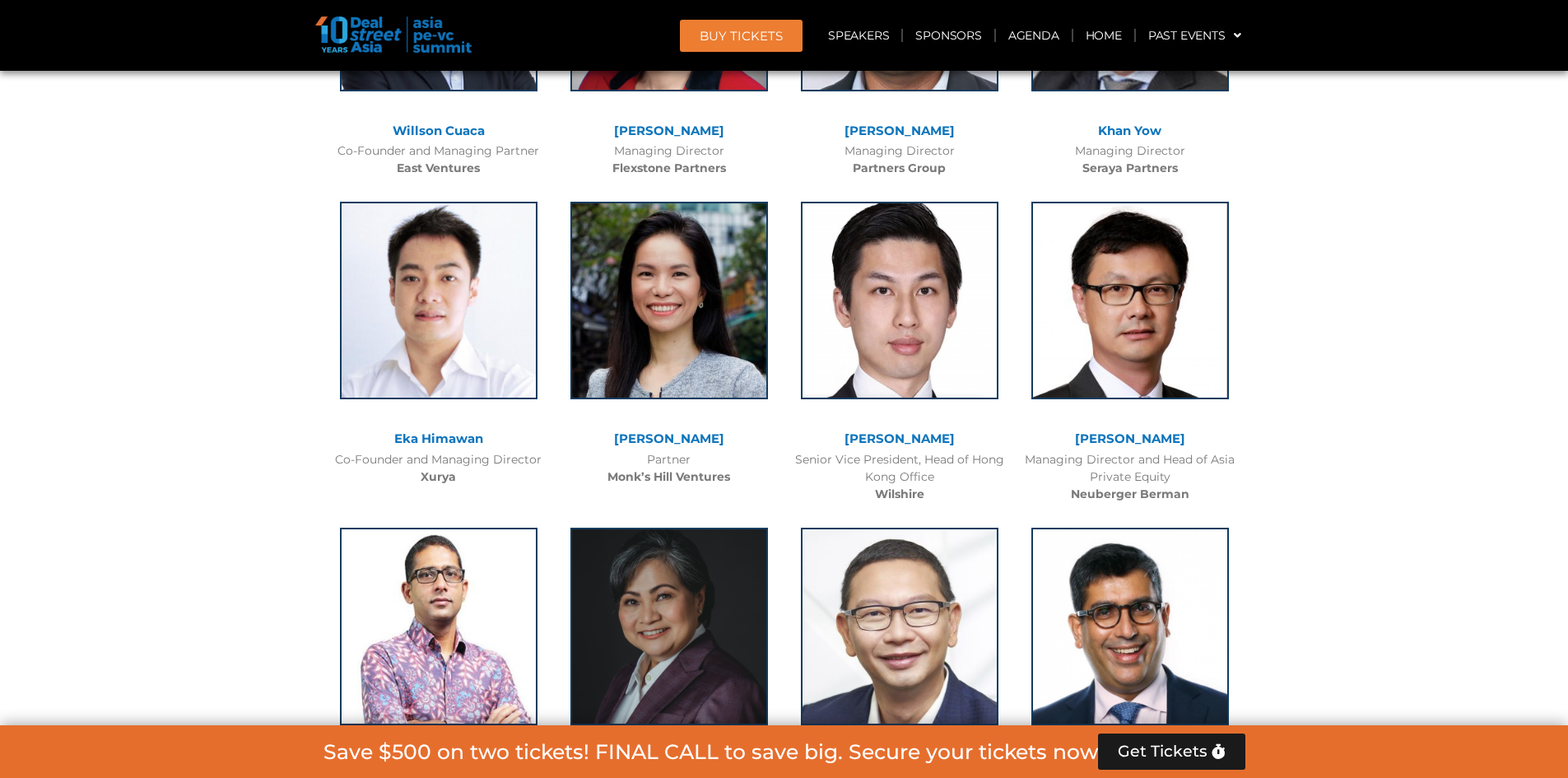
scroll to position [2542, 0]
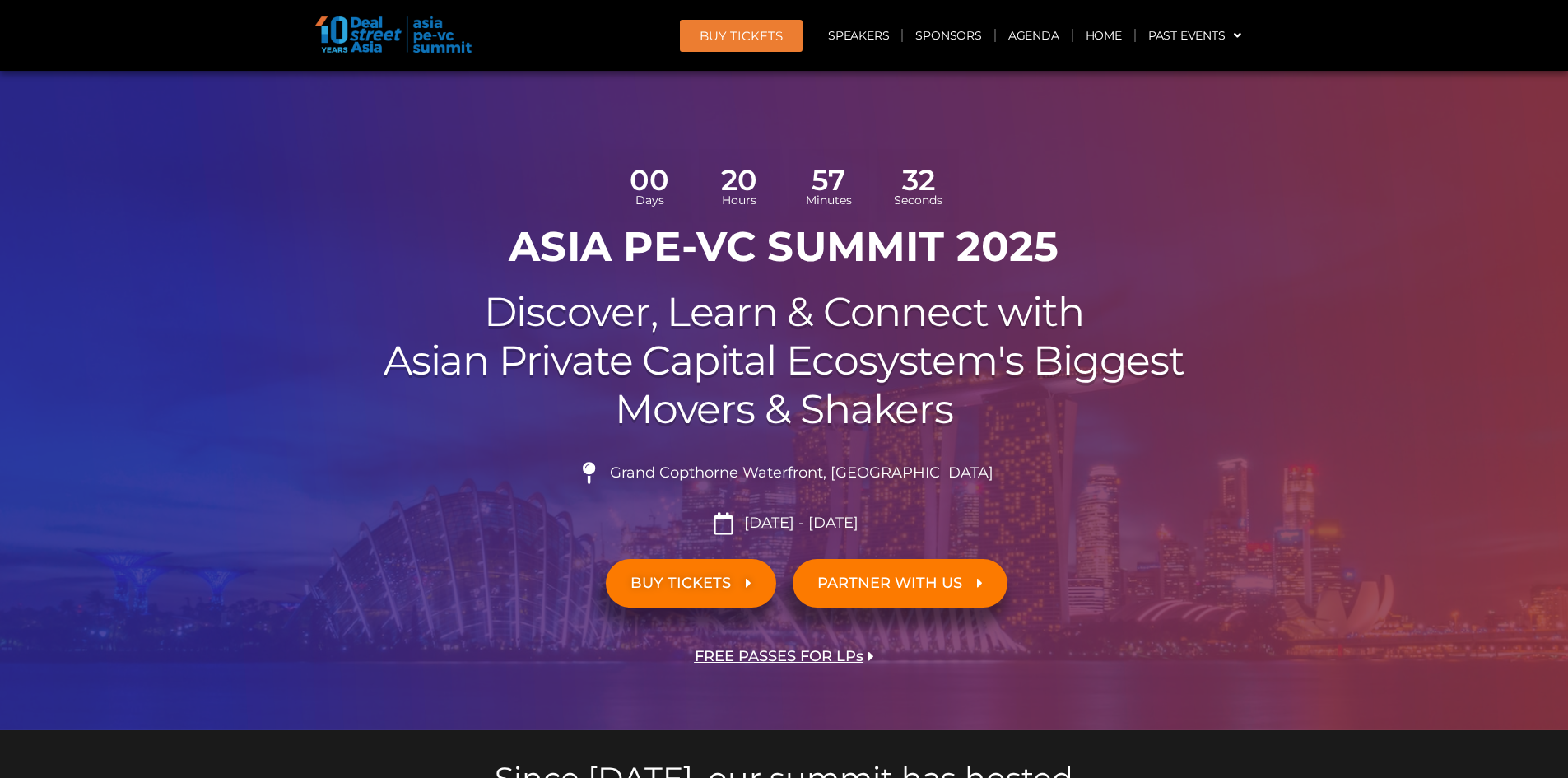
scroll to position [0, 0]
